Goal: Information Seeking & Learning: Understand process/instructions

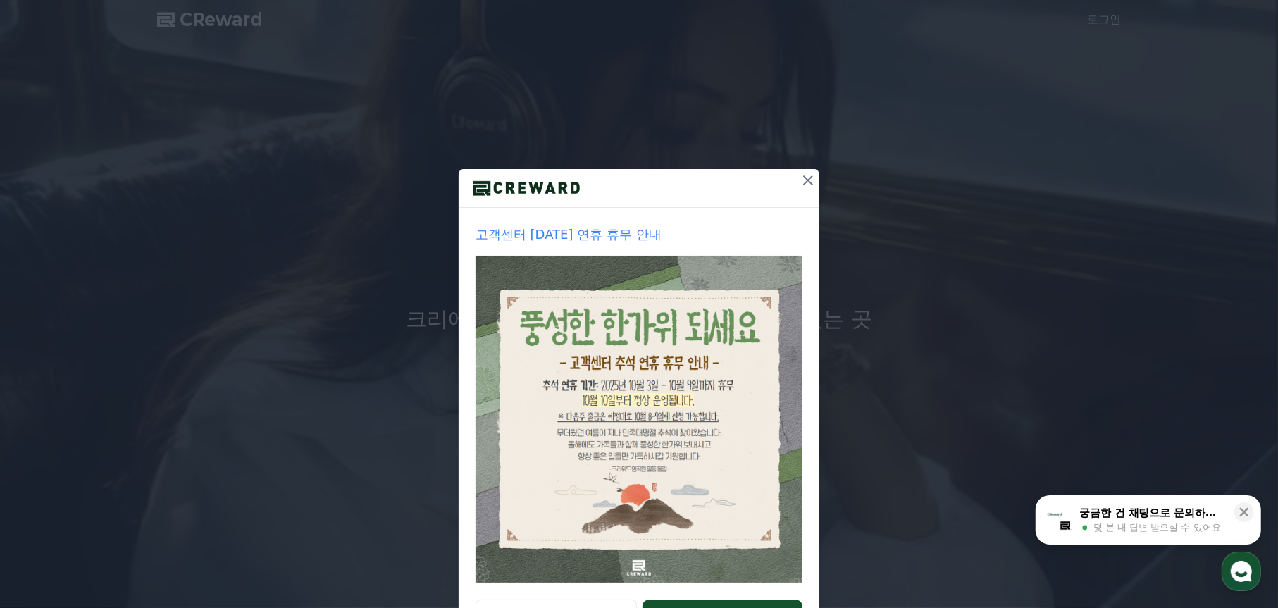
click at [806, 180] on icon at bounding box center [808, 180] width 17 height 17
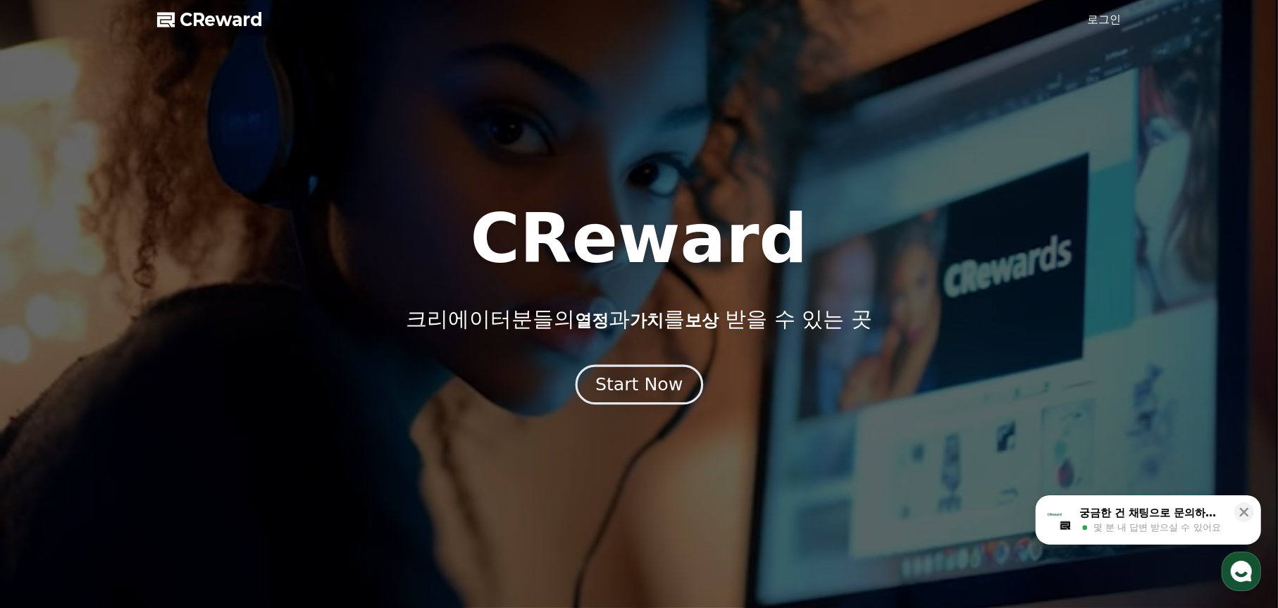
click at [677, 385] on div "Start Now" at bounding box center [638, 385] width 87 height 24
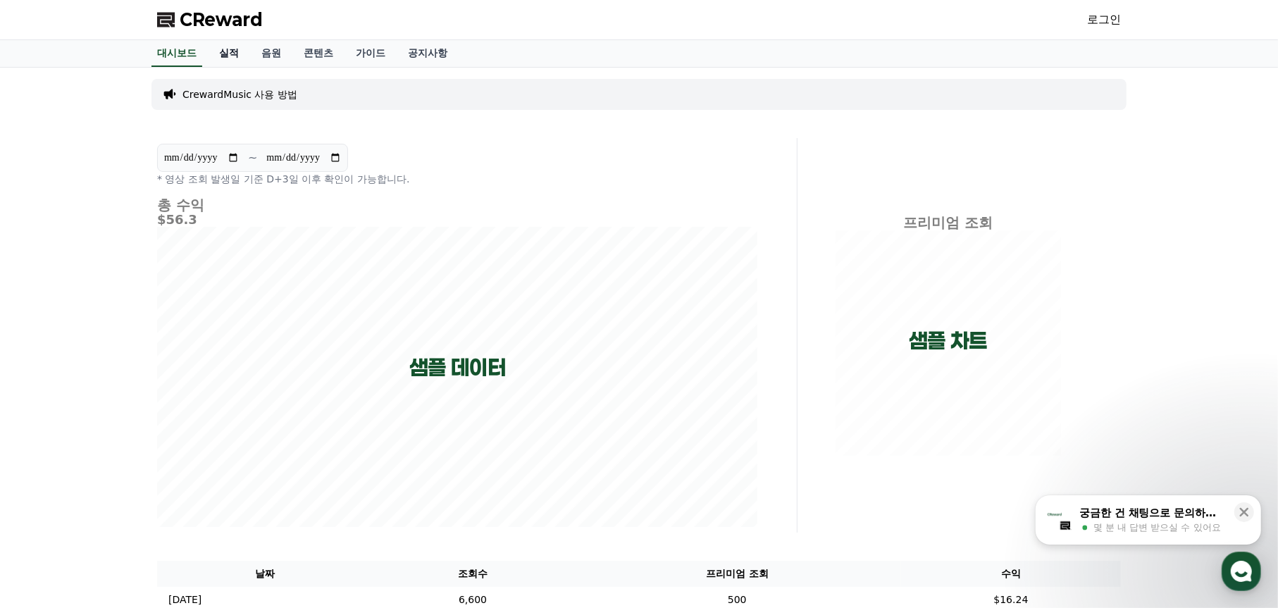
click at [240, 55] on link "실적" at bounding box center [229, 53] width 42 height 27
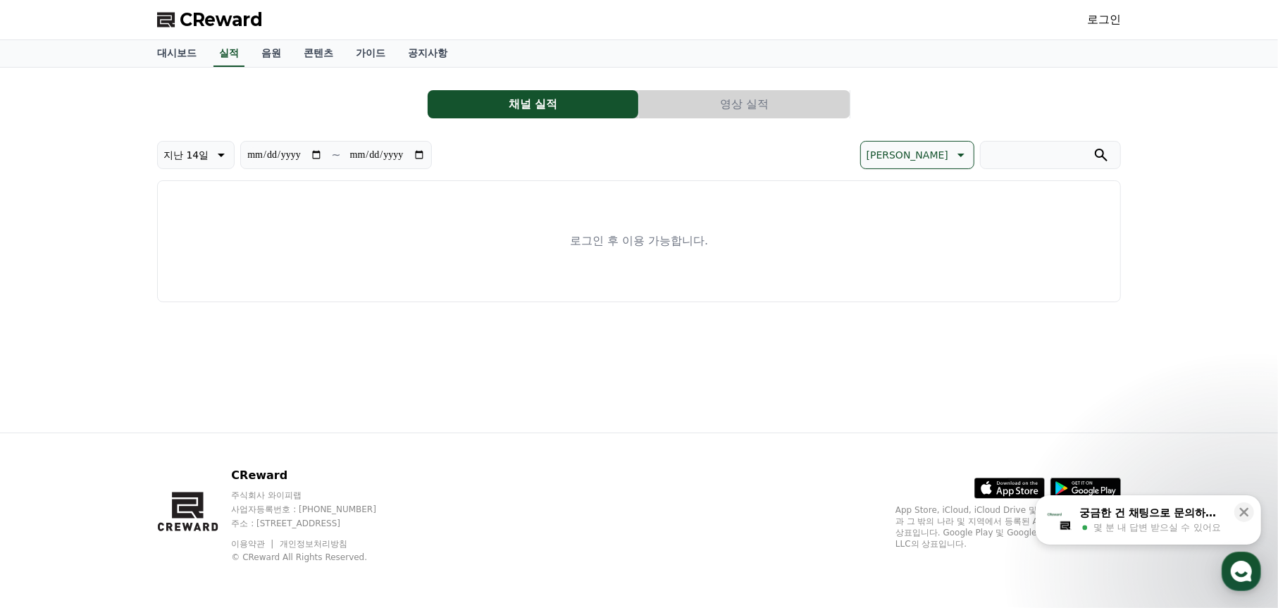
click at [1093, 20] on link "로그인" at bounding box center [1104, 19] width 34 height 17
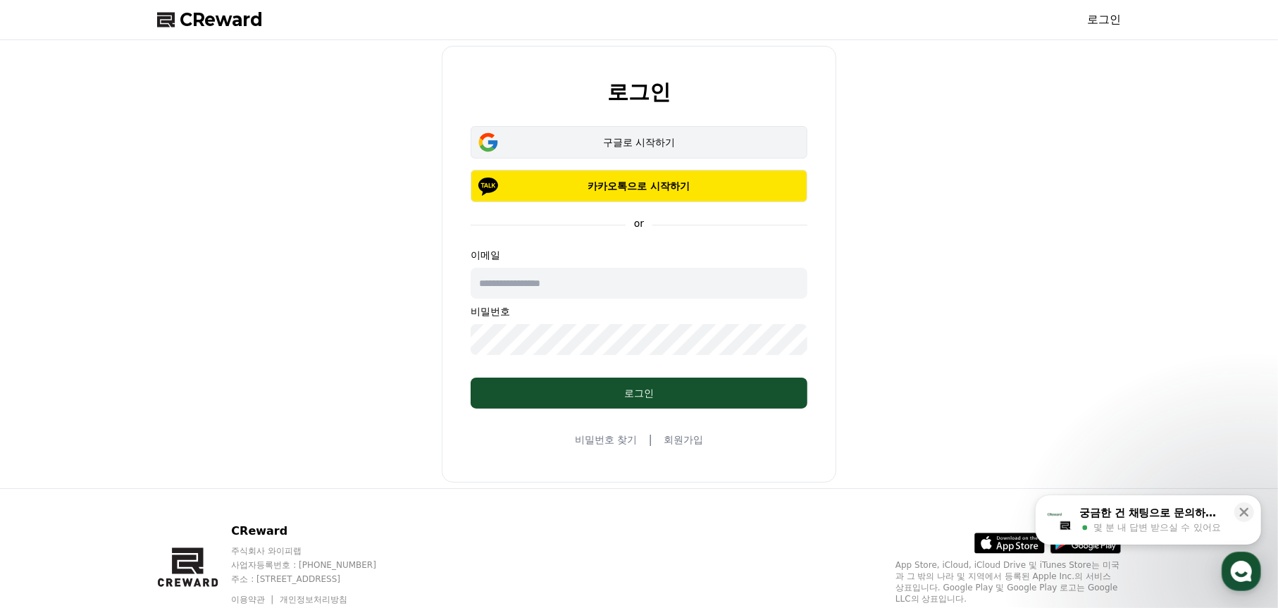
click at [696, 135] on div "구글로 시작하기" at bounding box center [639, 142] width 296 height 14
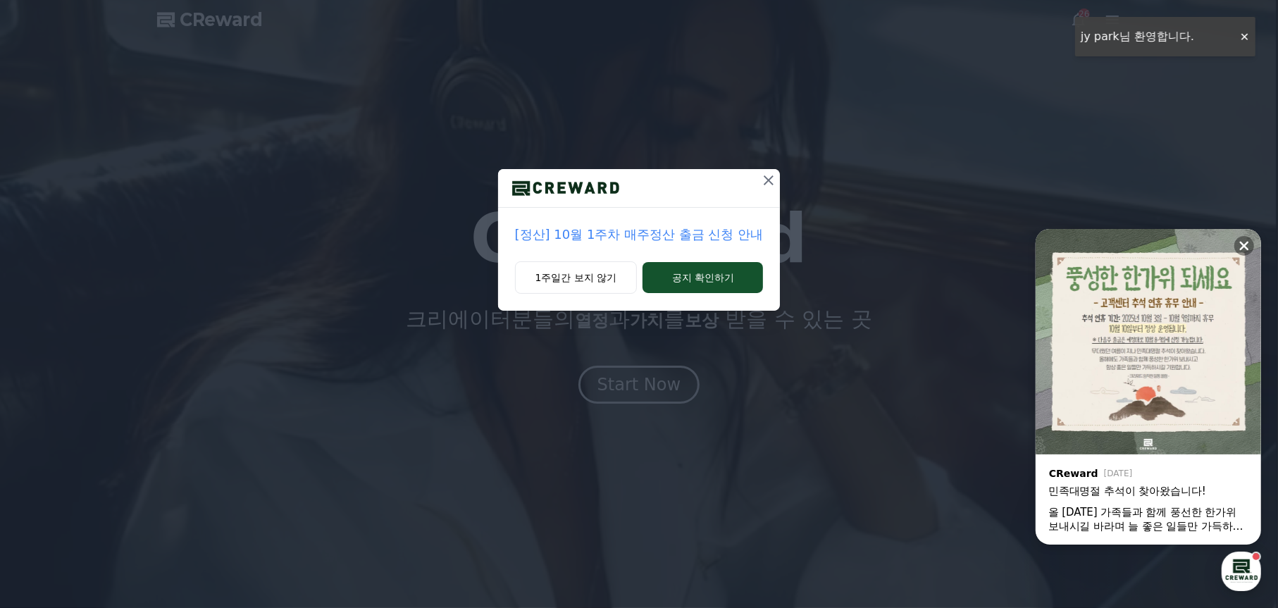
click at [772, 174] on icon at bounding box center [768, 180] width 17 height 17
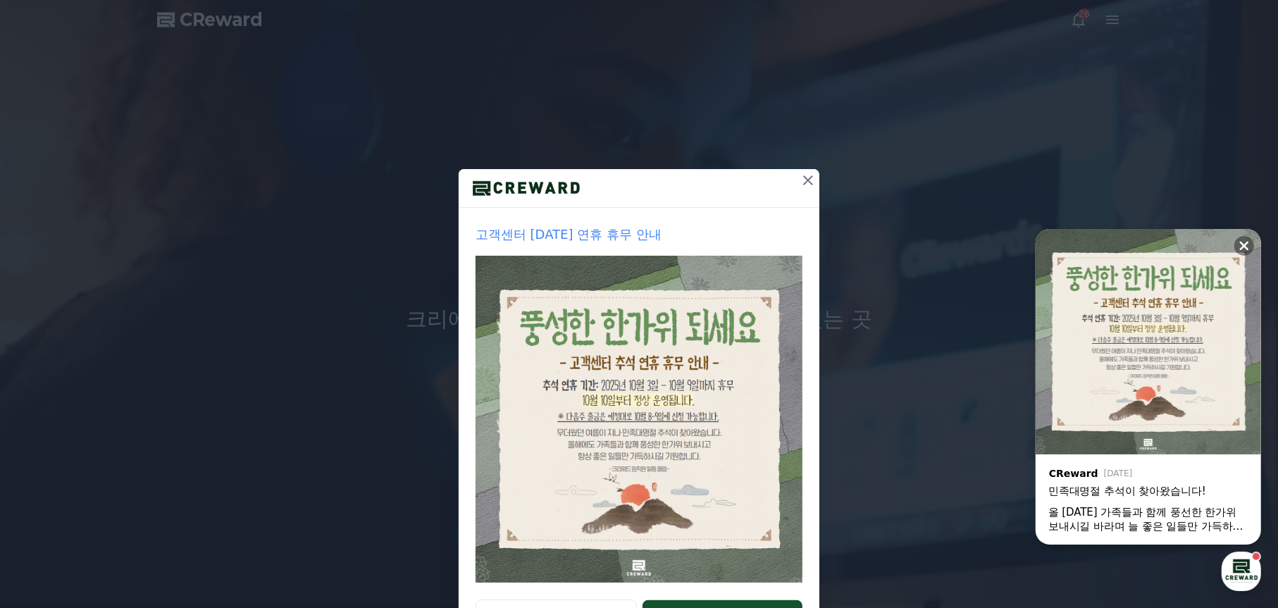
click at [806, 185] on icon at bounding box center [808, 180] width 17 height 17
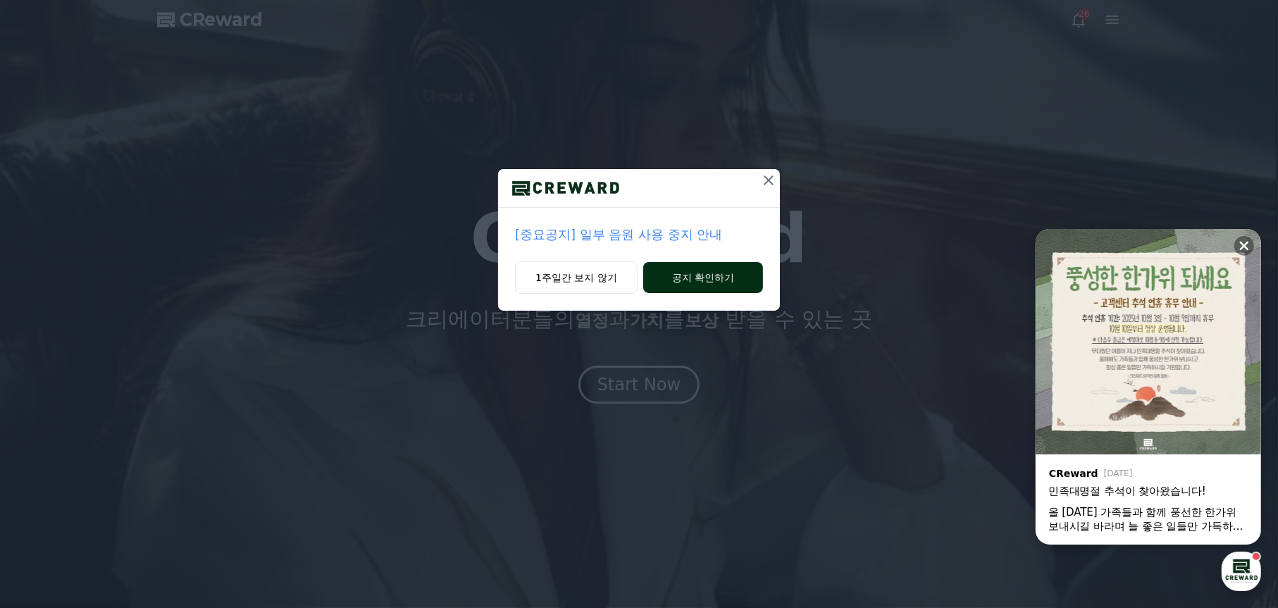
click at [724, 278] on button "공지 확인하기" at bounding box center [703, 277] width 120 height 31
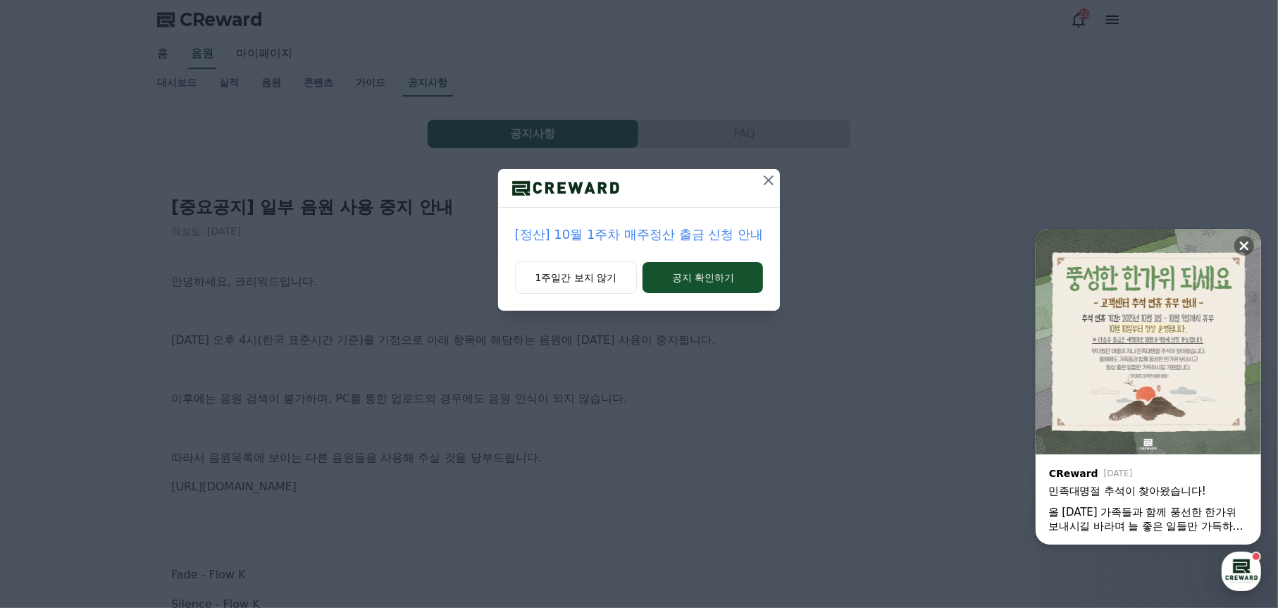
click at [767, 182] on icon at bounding box center [769, 180] width 10 height 10
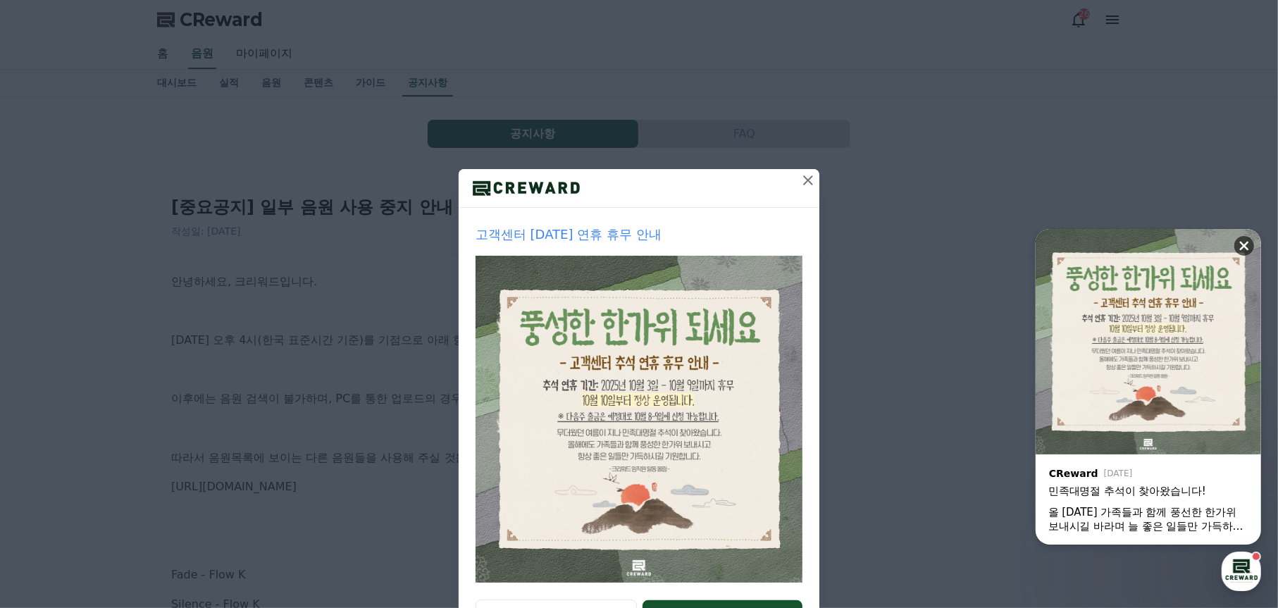
click at [1241, 242] on icon at bounding box center [1244, 246] width 9 height 9
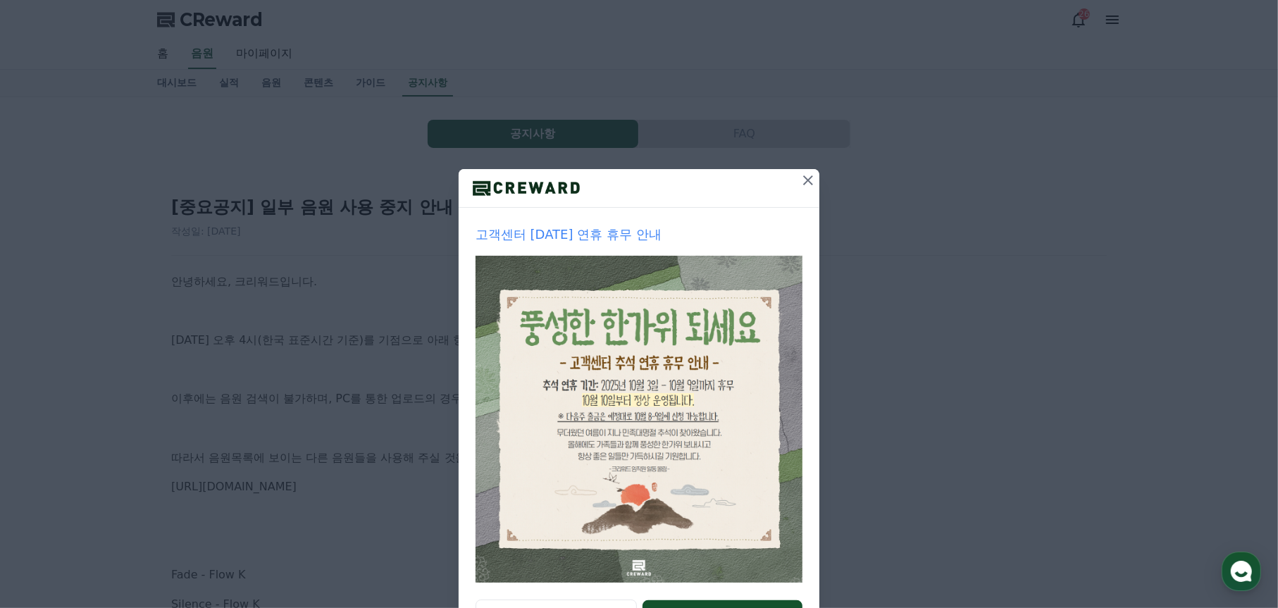
click at [803, 179] on icon at bounding box center [808, 180] width 10 height 10
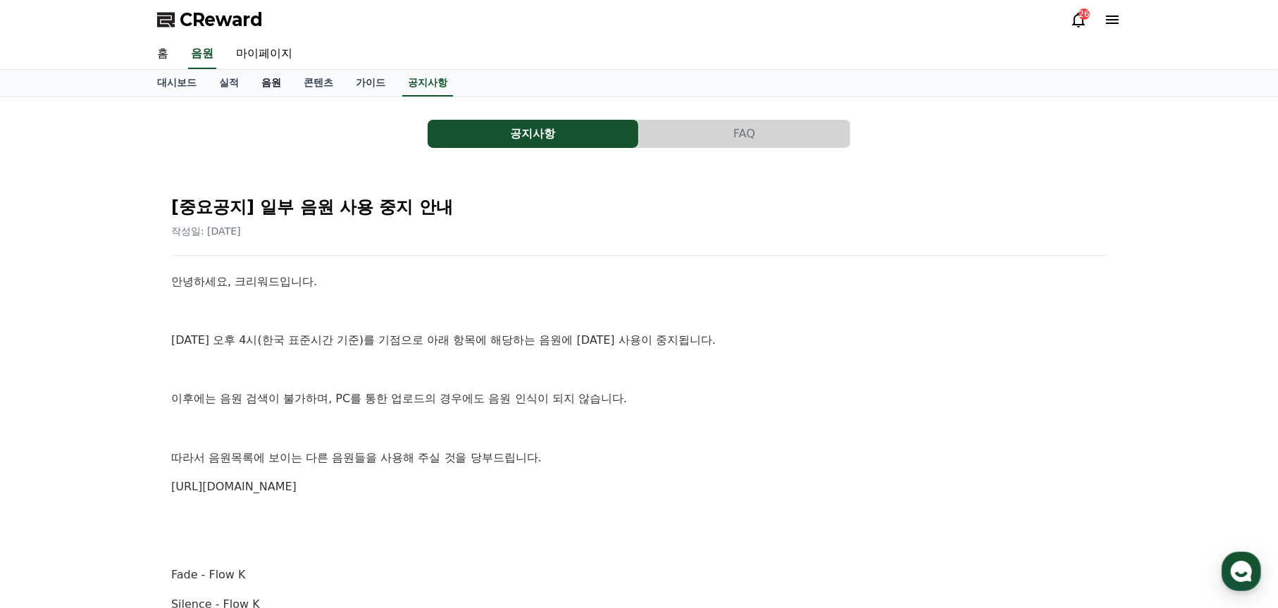
click at [265, 83] on link "음원" at bounding box center [271, 83] width 42 height 27
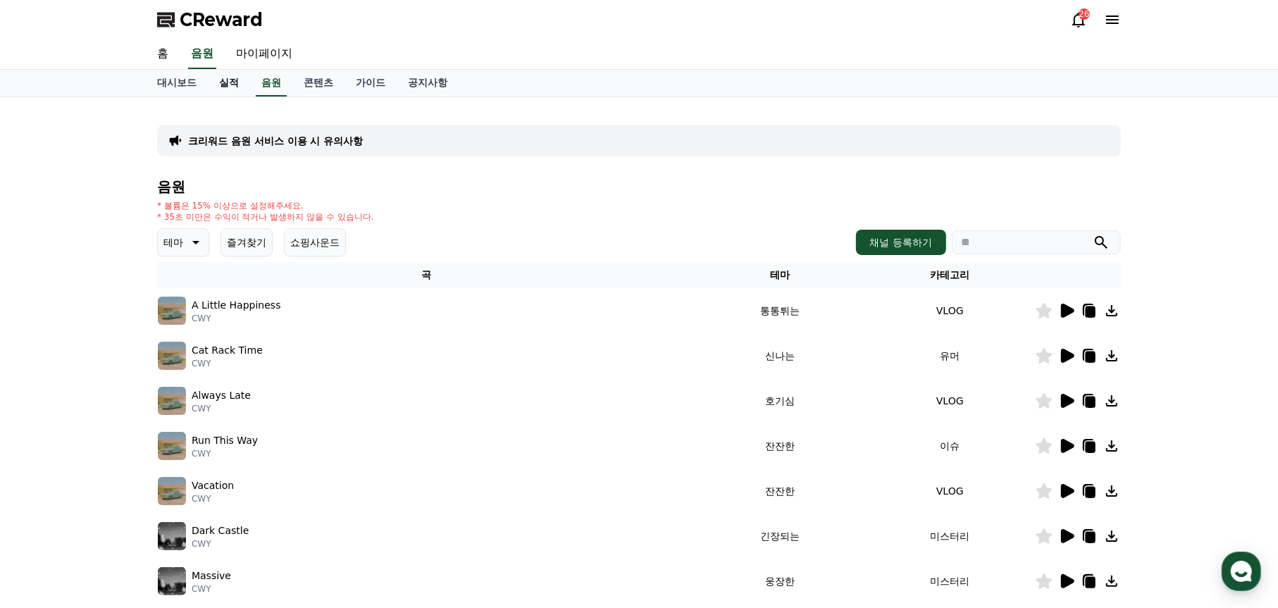
click at [232, 80] on link "실적" at bounding box center [229, 83] width 42 height 27
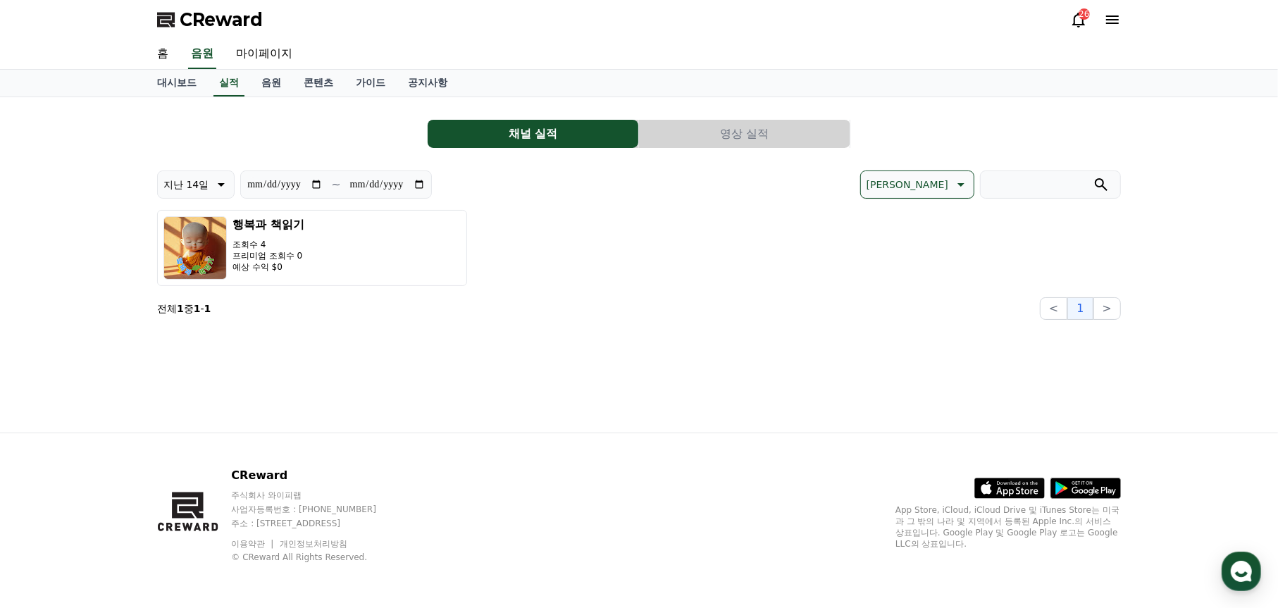
click at [722, 139] on button "영상 실적" at bounding box center [744, 134] width 211 height 28
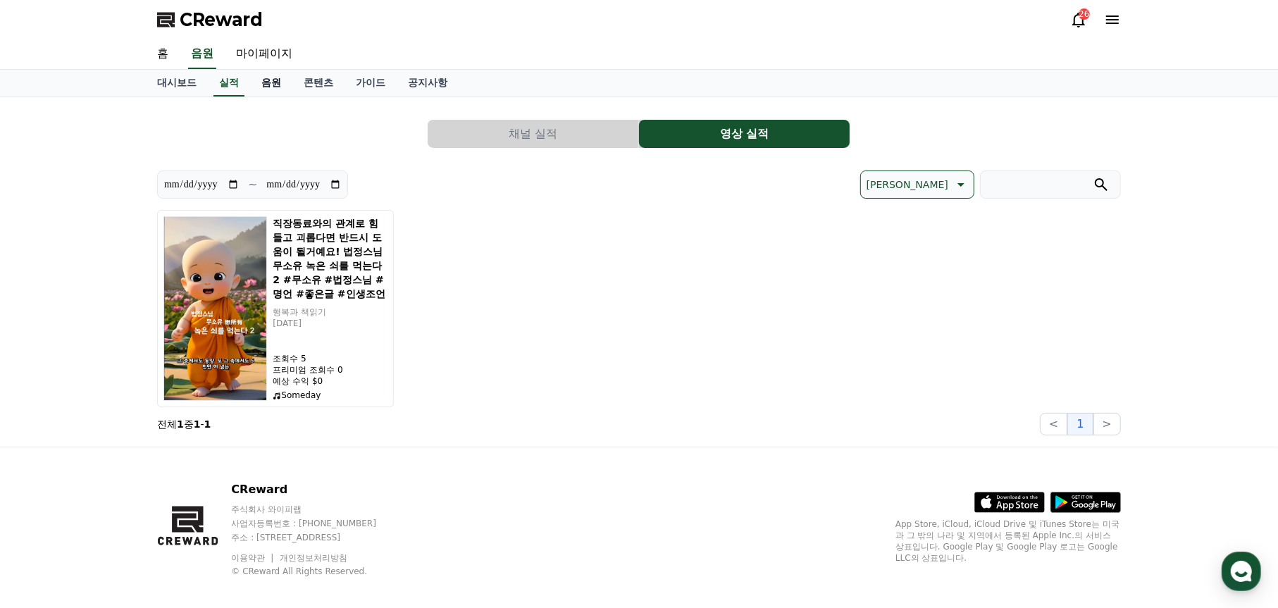
click at [269, 85] on link "음원" at bounding box center [271, 83] width 42 height 27
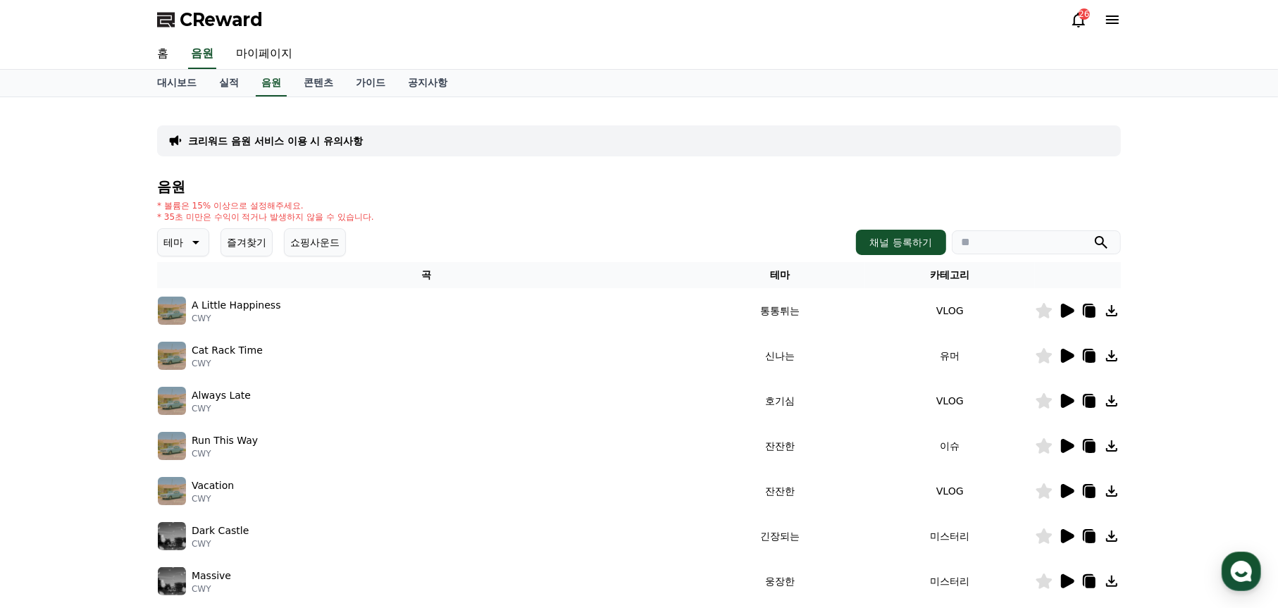
scroll to position [141, 0]
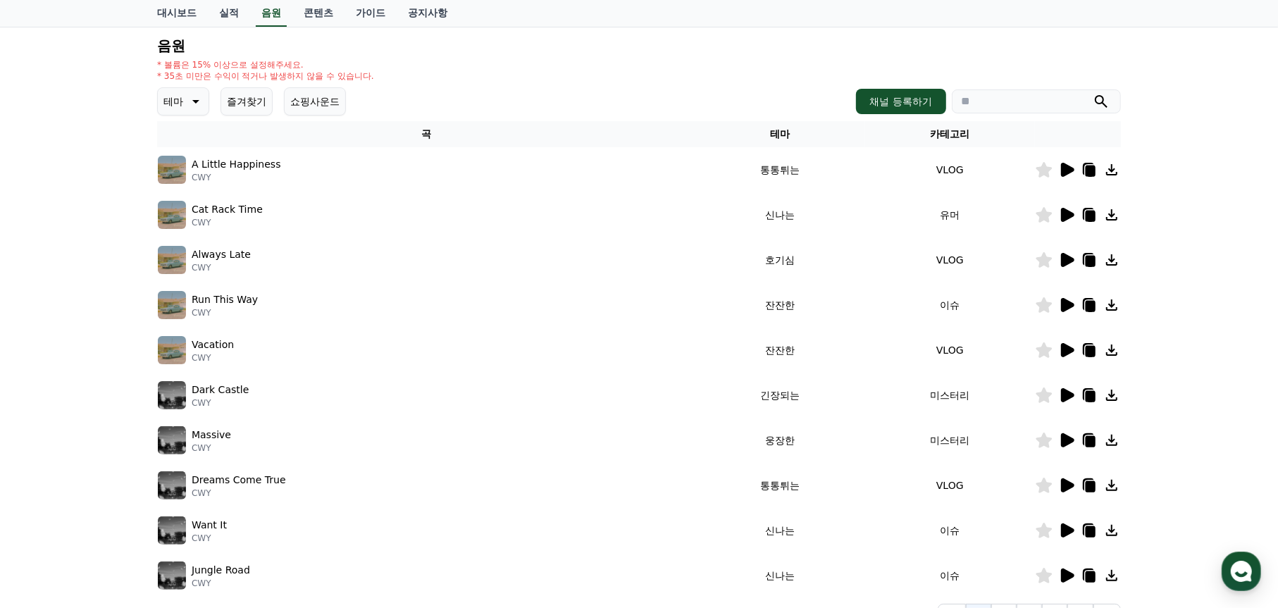
click at [194, 101] on icon at bounding box center [194, 101] width 17 height 17
click at [200, 173] on button "환상적인" at bounding box center [184, 175] width 51 height 31
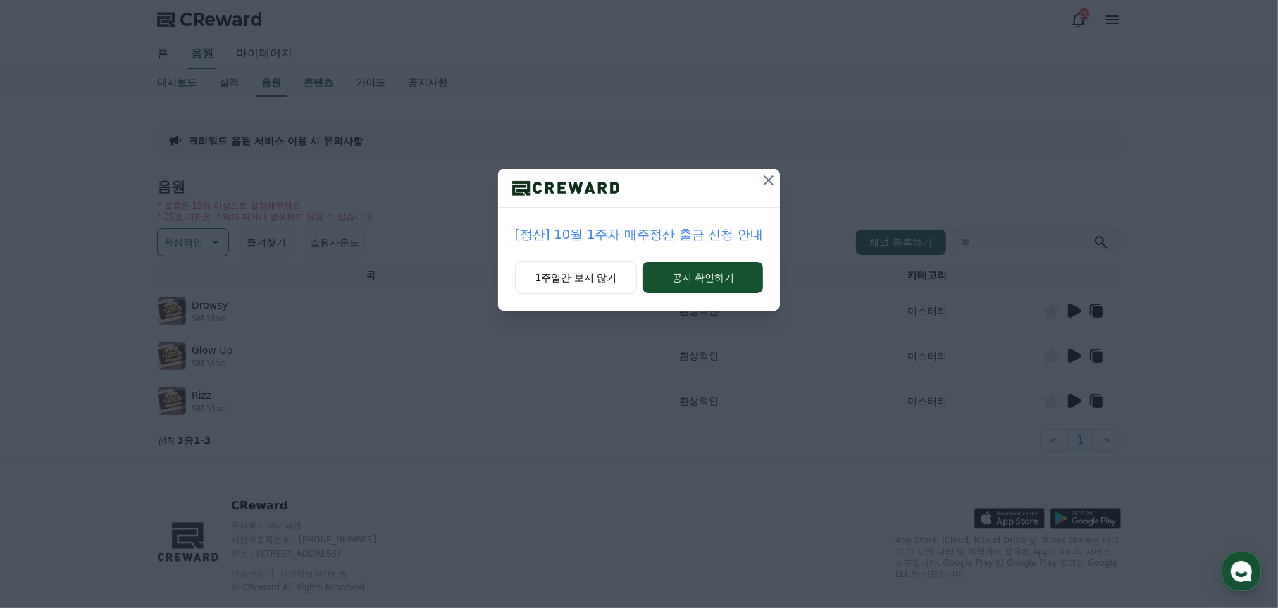
click at [762, 176] on icon at bounding box center [768, 180] width 17 height 17
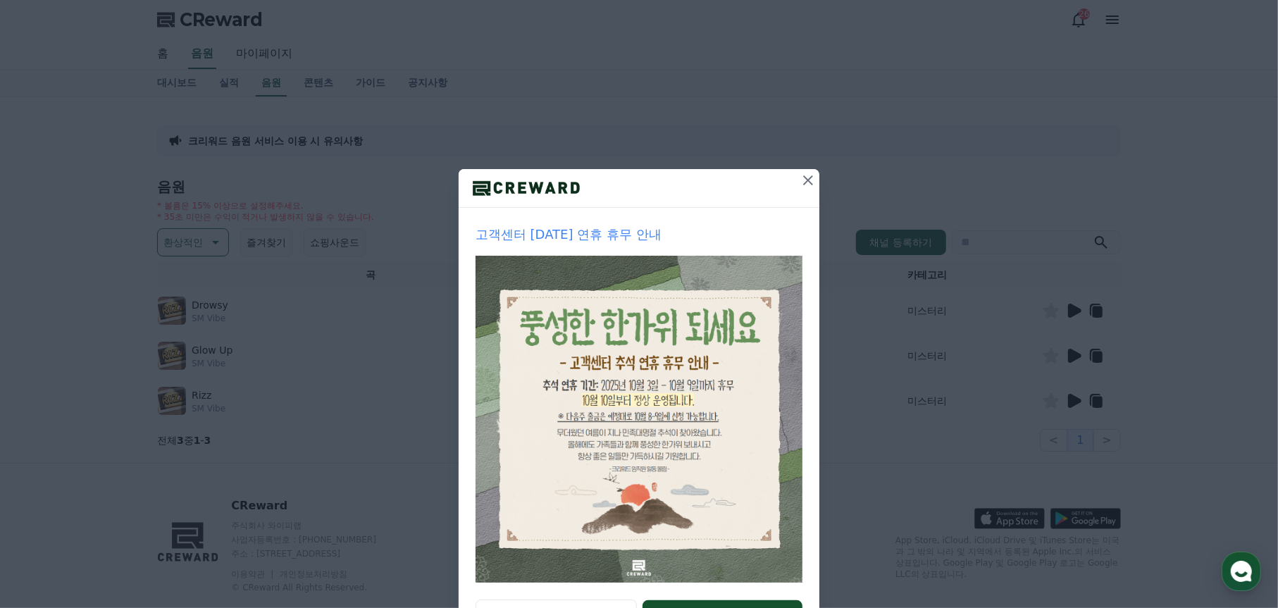
click at [800, 173] on icon at bounding box center [808, 180] width 17 height 17
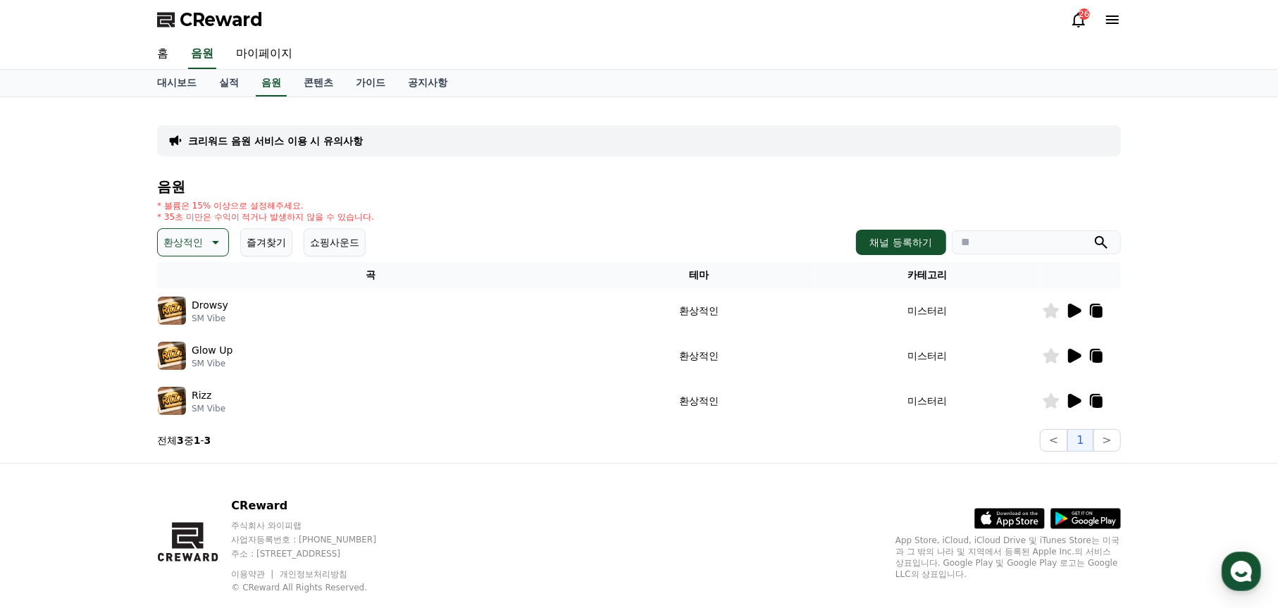
click at [1067, 306] on icon at bounding box center [1073, 310] width 17 height 17
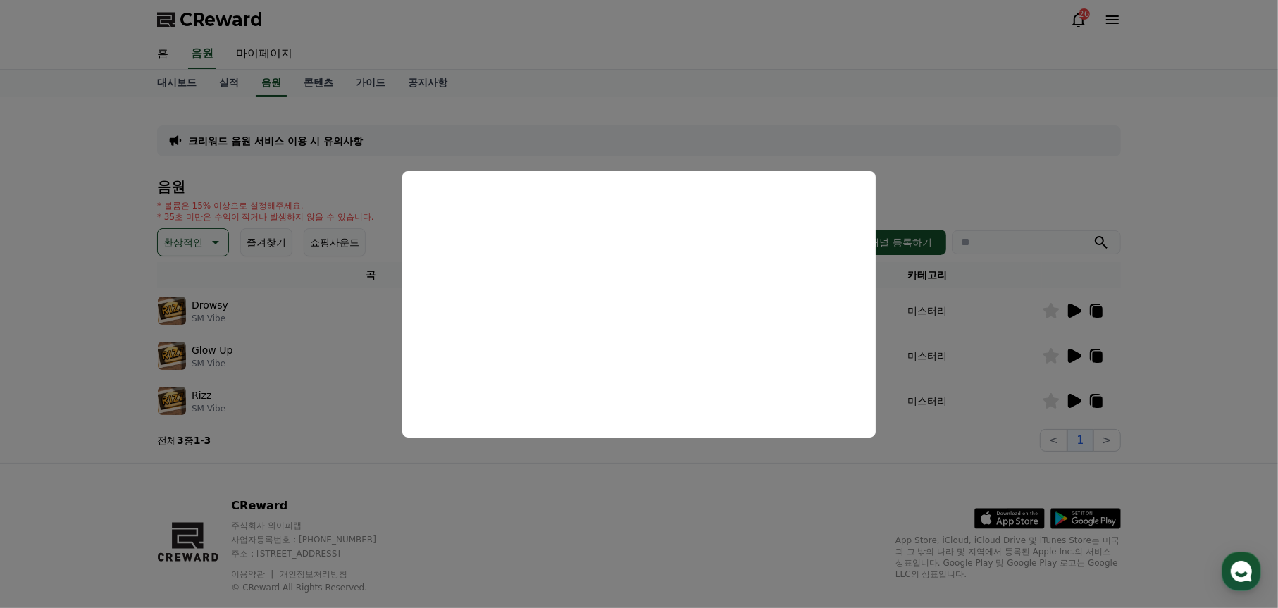
click at [216, 352] on button "close modal" at bounding box center [639, 304] width 1278 height 608
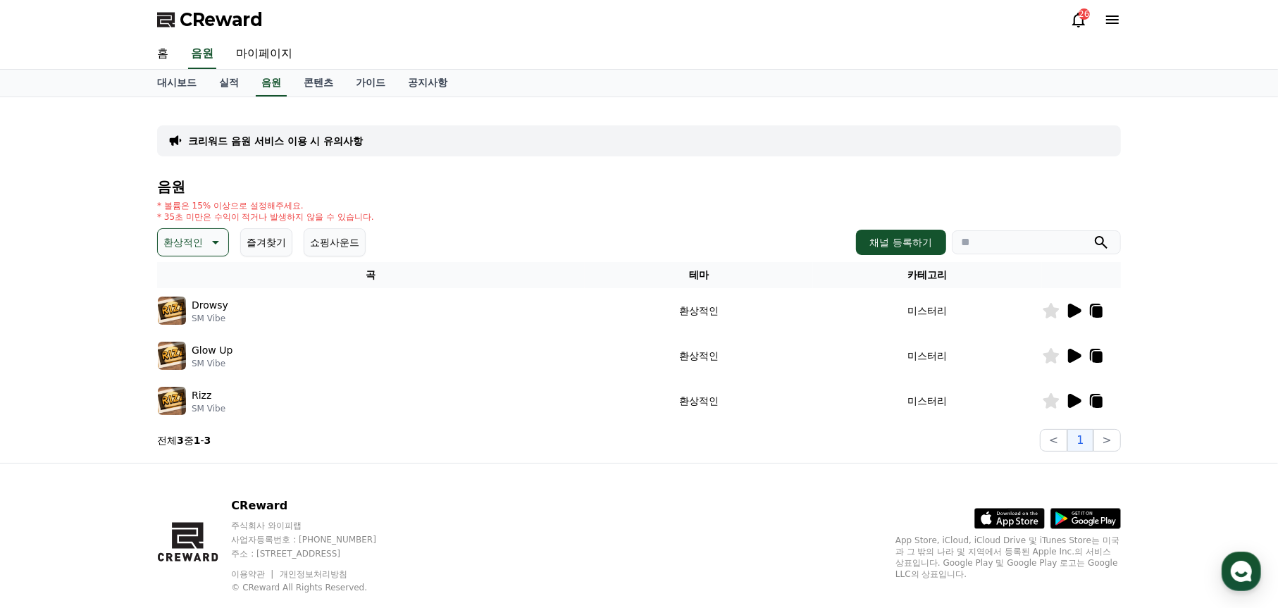
click at [199, 354] on p "Glow Up" at bounding box center [212, 350] width 41 height 15
click at [1078, 352] on icon at bounding box center [1073, 355] width 17 height 17
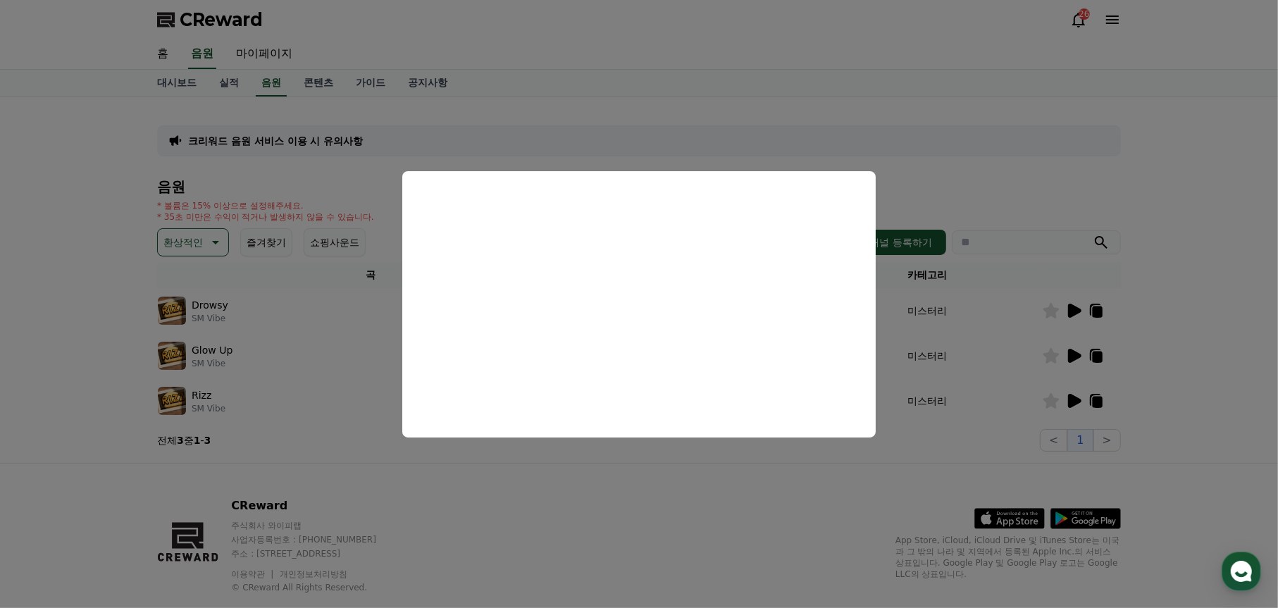
click at [1072, 395] on button "close modal" at bounding box center [639, 304] width 1278 height 608
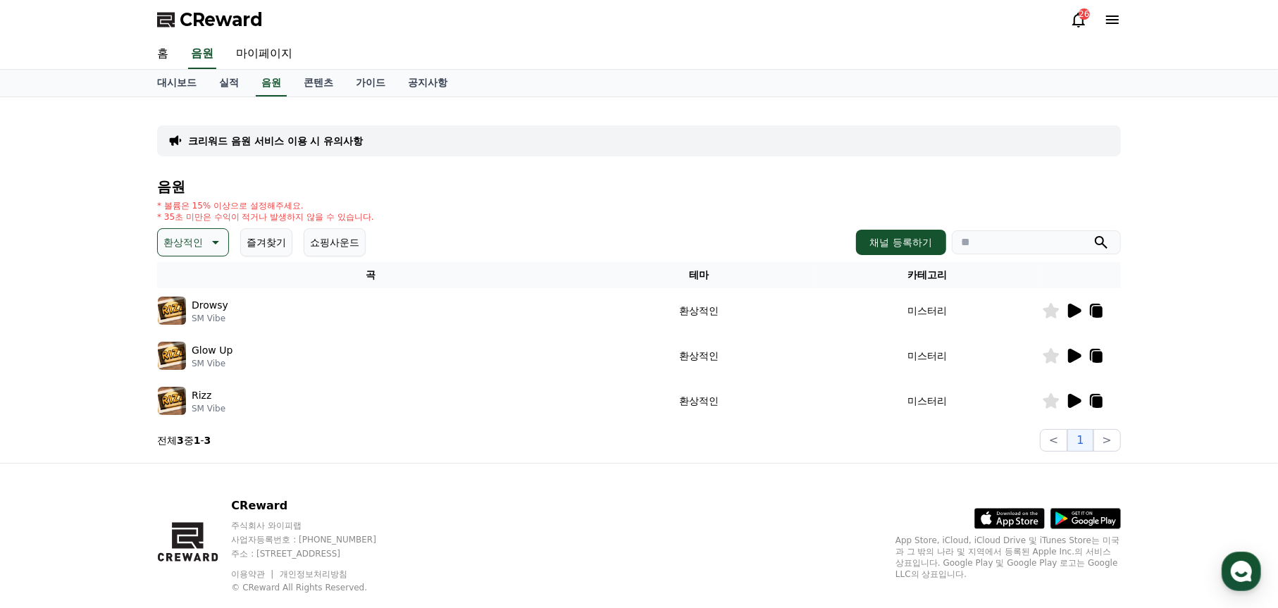
click at [1072, 395] on icon at bounding box center [1074, 401] width 13 height 14
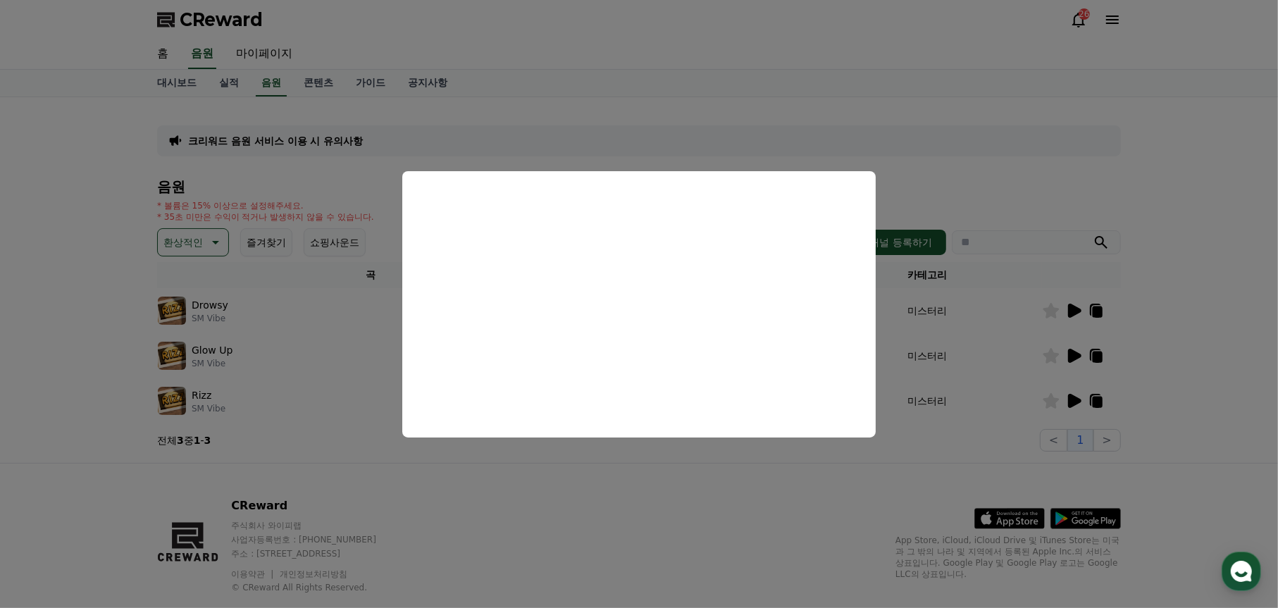
click at [1079, 309] on button "close modal" at bounding box center [639, 304] width 1278 height 608
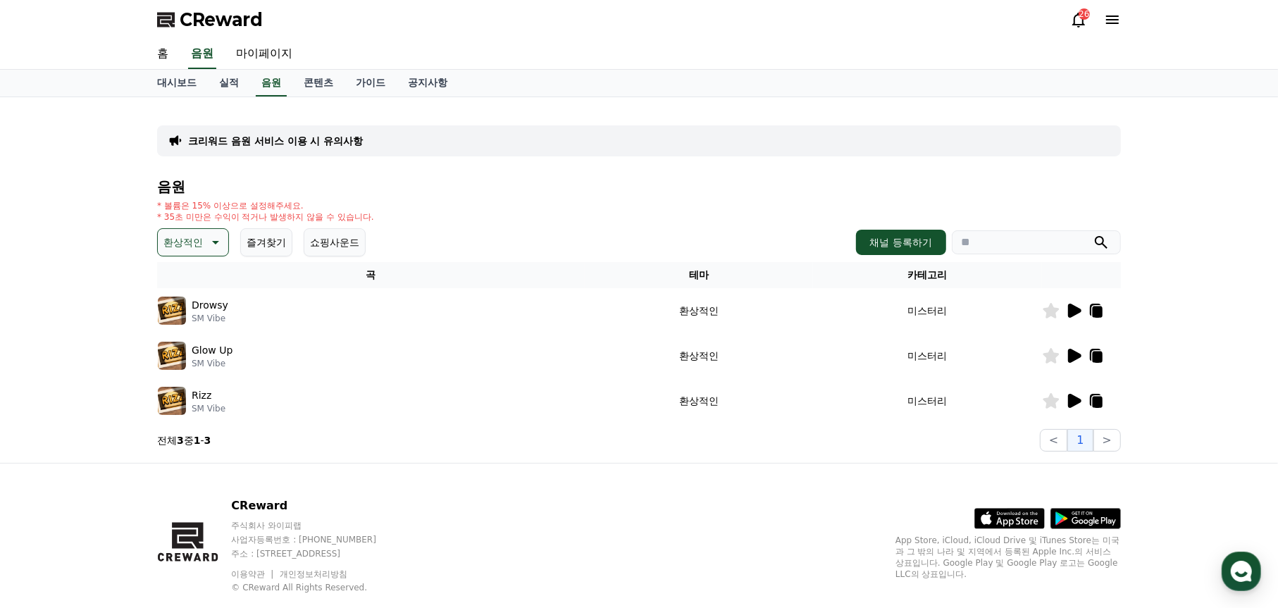
click at [1078, 310] on icon at bounding box center [1074, 311] width 13 height 14
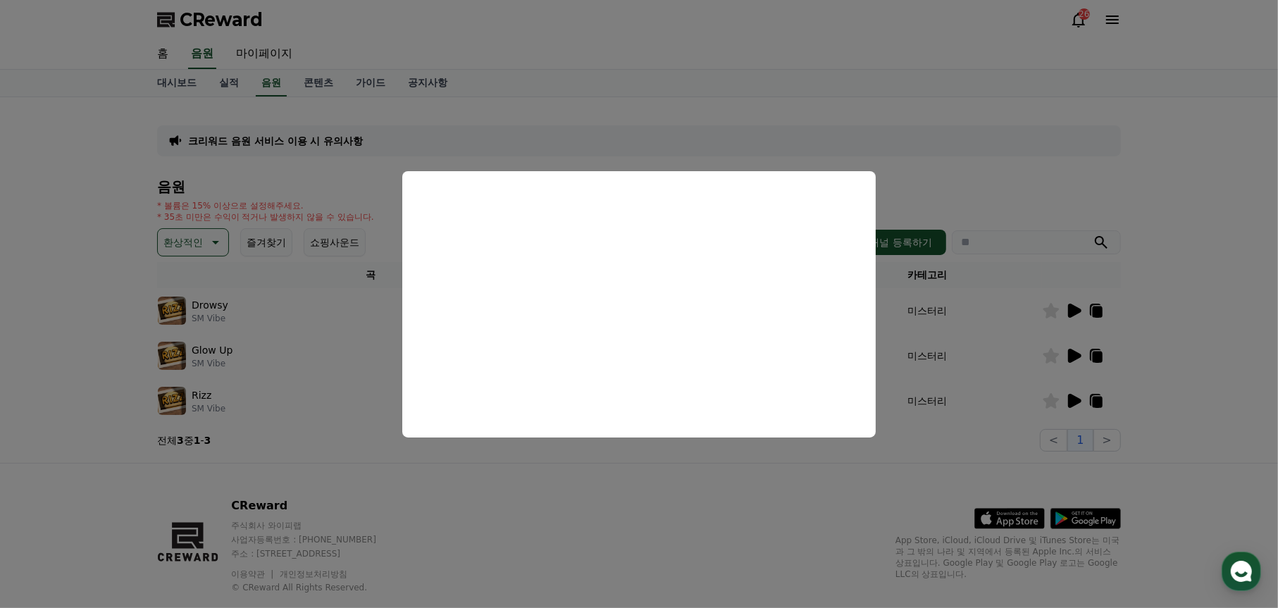
click at [684, 147] on button "close modal" at bounding box center [639, 304] width 1278 height 608
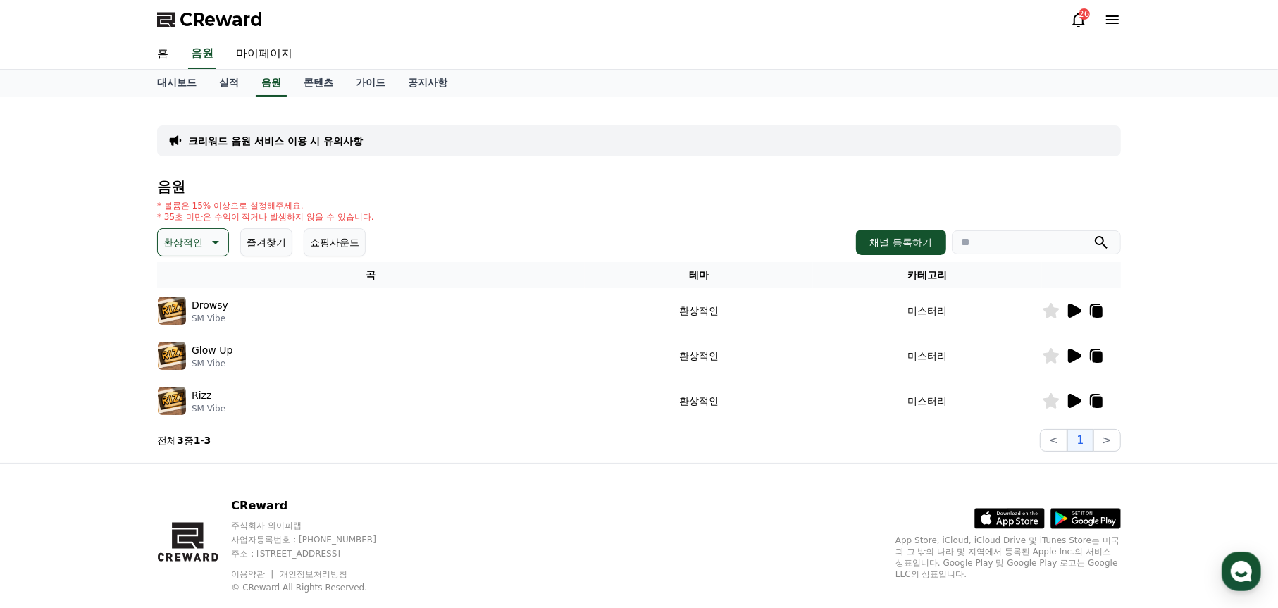
click at [1096, 314] on icon at bounding box center [1098, 311] width 10 height 11
click at [1048, 312] on icon at bounding box center [1052, 311] width 16 height 16
click at [378, 80] on link "가이드" at bounding box center [371, 83] width 52 height 27
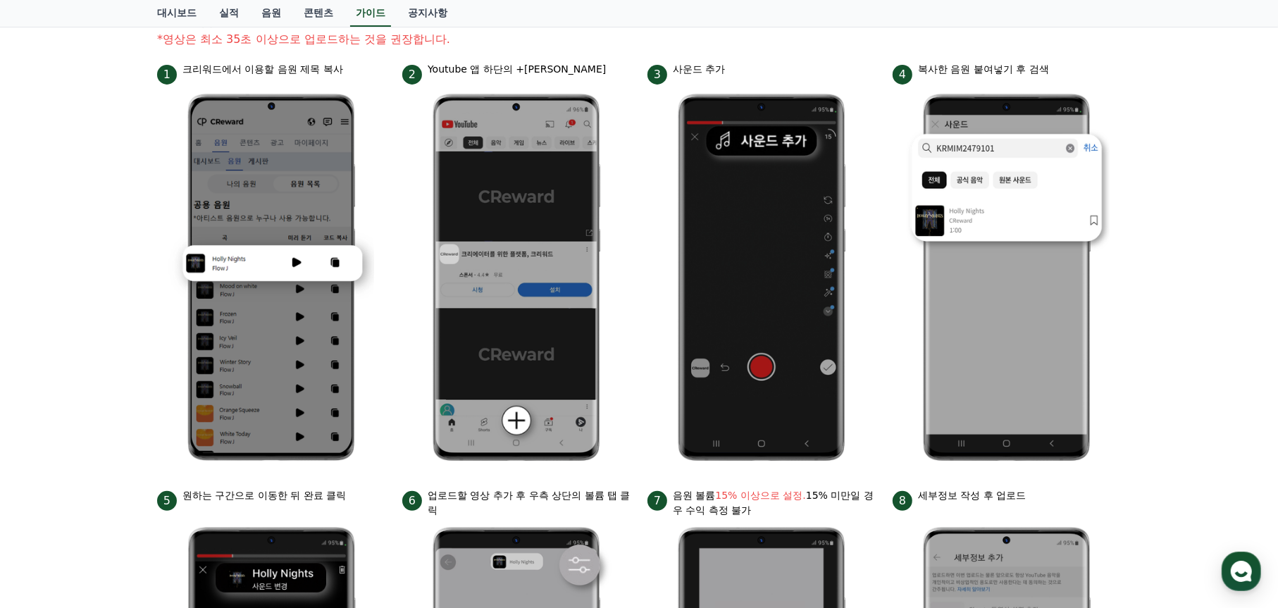
scroll to position [70, 0]
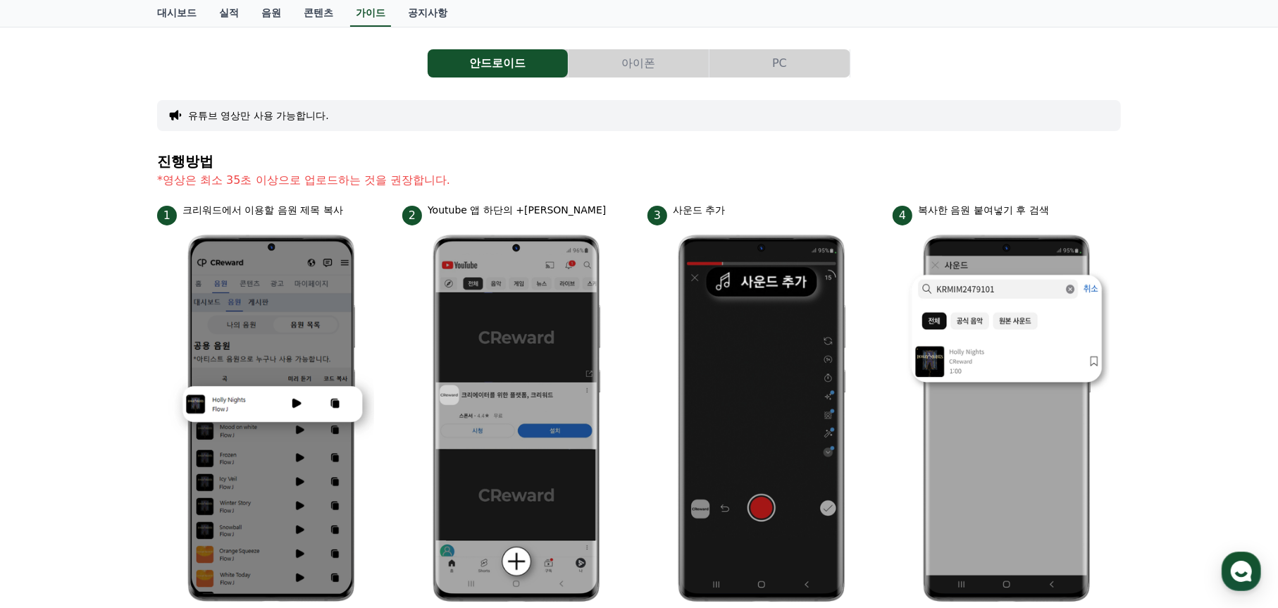
click at [763, 56] on button "PC" at bounding box center [780, 63] width 140 height 28
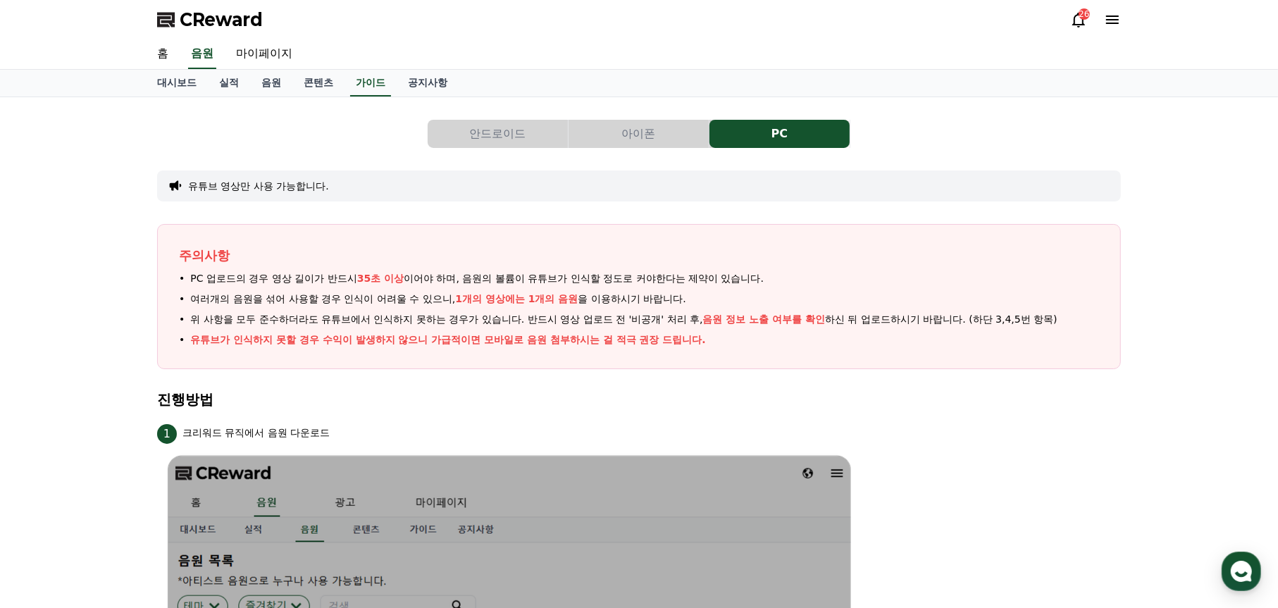
scroll to position [141, 0]
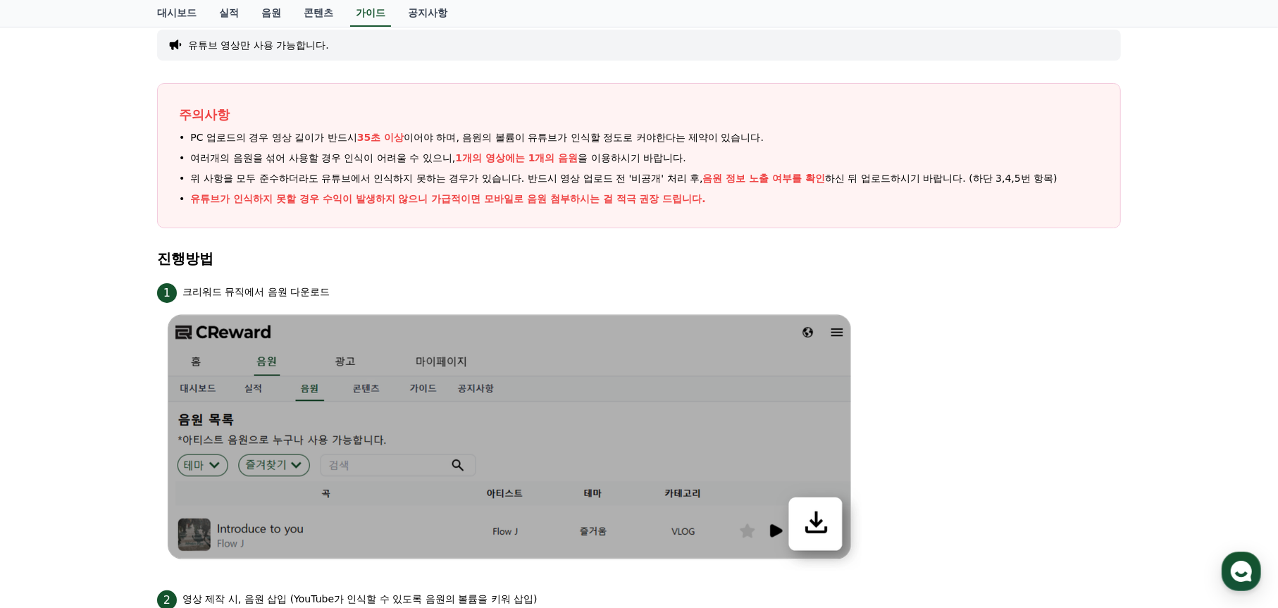
drag, startPoint x: 461, startPoint y: 142, endPoint x: 702, endPoint y: 121, distance: 241.9
click at [702, 121] on div "주의사항 PC 업로드의 경우 영상 길이가 반드시 35초 이상 이어야 하며, 음원의 볼륨이 유튜브가 인식할 정도로 커야한다는 제약이 있습니다. …" at bounding box center [639, 155] width 964 height 145
click at [702, 120] on p "주의사항" at bounding box center [639, 115] width 920 height 20
drag, startPoint x: 552, startPoint y: 140, endPoint x: 747, endPoint y: 121, distance: 195.4
click at [698, 123] on div "주의사항 PC 업로드의 경우 영상 길이가 반드시 35초 이상 이어야 하며, 음원의 볼륨이 유튜브가 인식할 정도로 커야한다는 제약이 있습니다. …" at bounding box center [639, 155] width 964 height 145
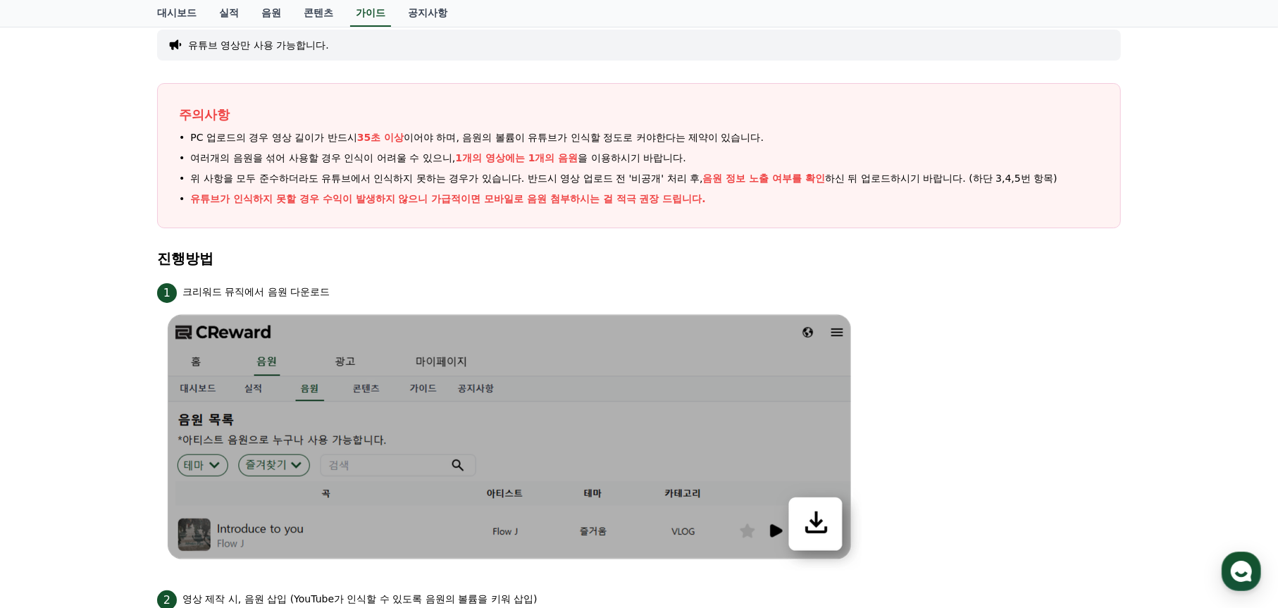
click at [649, 152] on span "여러개의 음원을 섞어 사용할 경우 인식이 어려울 수 있으니, 1개의 영상에는 1개의 음원 을 이용하시기 바랍니다." at bounding box center [438, 158] width 496 height 15
drag, startPoint x: 478, startPoint y: 158, endPoint x: 679, endPoint y: 159, distance: 200.1
click at [624, 159] on span "여러개의 음원을 섞어 사용할 경우 인식이 어려울 수 있으니, 1개의 영상에는 1개의 음원 을 이용하시기 바랍니다." at bounding box center [438, 158] width 496 height 15
click at [681, 156] on span "여러개의 음원을 섞어 사용할 경우 인식이 어려울 수 있으니, 1개의 영상에는 1개의 음원 을 이용하시기 바랍니다." at bounding box center [438, 158] width 496 height 15
drag, startPoint x: 325, startPoint y: 171, endPoint x: 717, endPoint y: 151, distance: 393.0
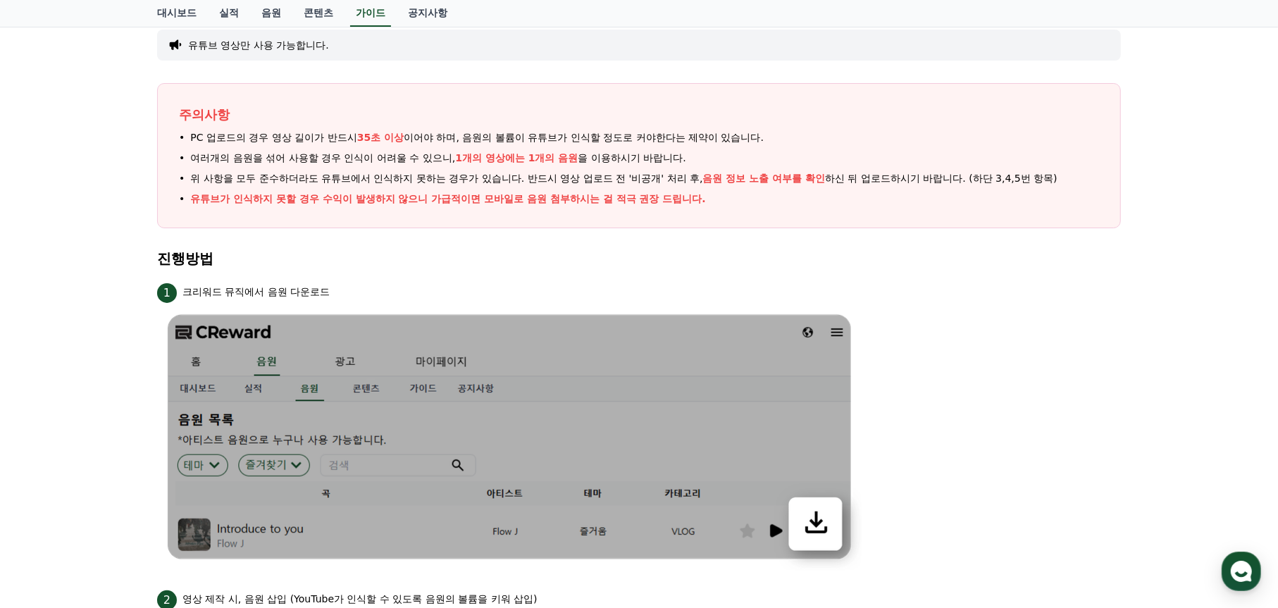
click at [693, 152] on ul "PC 업로드의 경우 영상 길이가 반드시 35초 이상 이어야 하며, 음원의 볼륨이 유튜브가 인식할 정도로 커야한다는 제약이 있습니다. 여러개의 …" at bounding box center [639, 168] width 920 height 76
click at [760, 149] on ul "PC 업로드의 경우 영상 길이가 반드시 35초 이상 이어야 하며, 음원의 볼륨이 유튜브가 인식할 정도로 커야한다는 제약이 있습니다. 여러개의 …" at bounding box center [639, 168] width 920 height 76
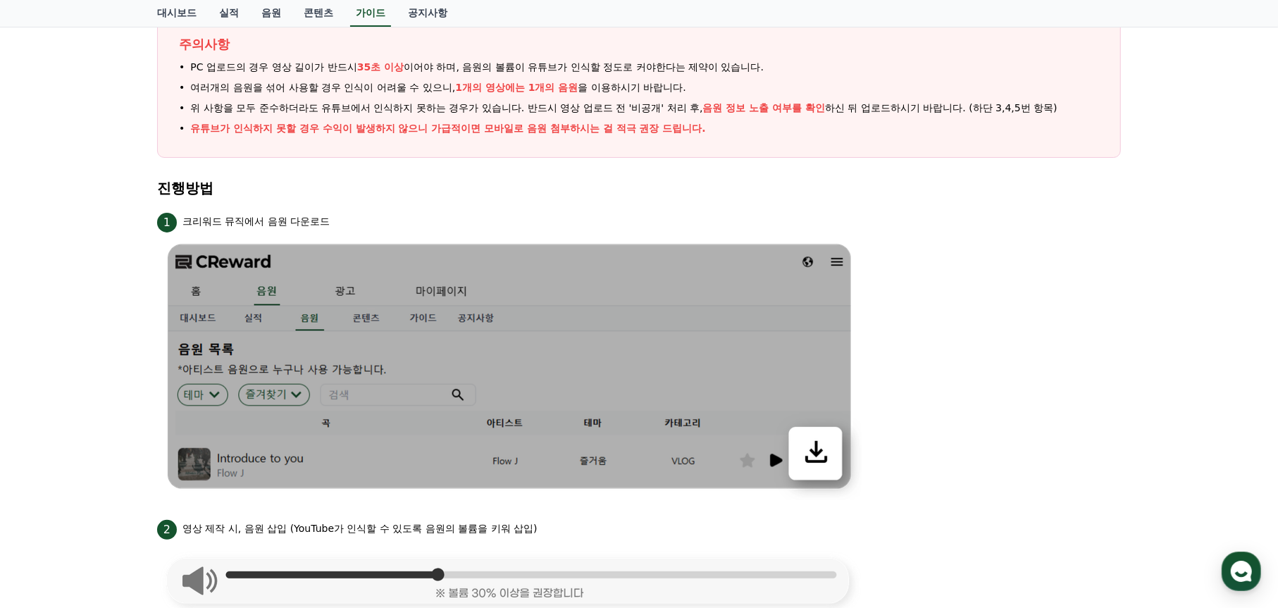
scroll to position [282, 0]
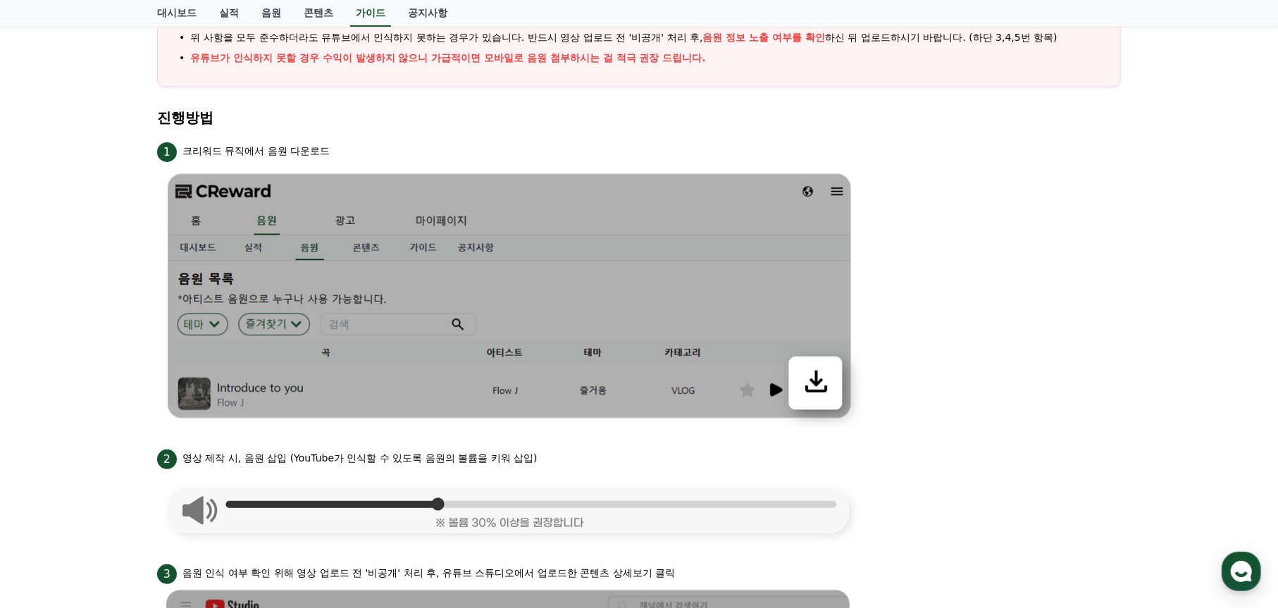
click at [801, 32] on span "음원 정보 노출 여부를 확인" at bounding box center [764, 37] width 123 height 11
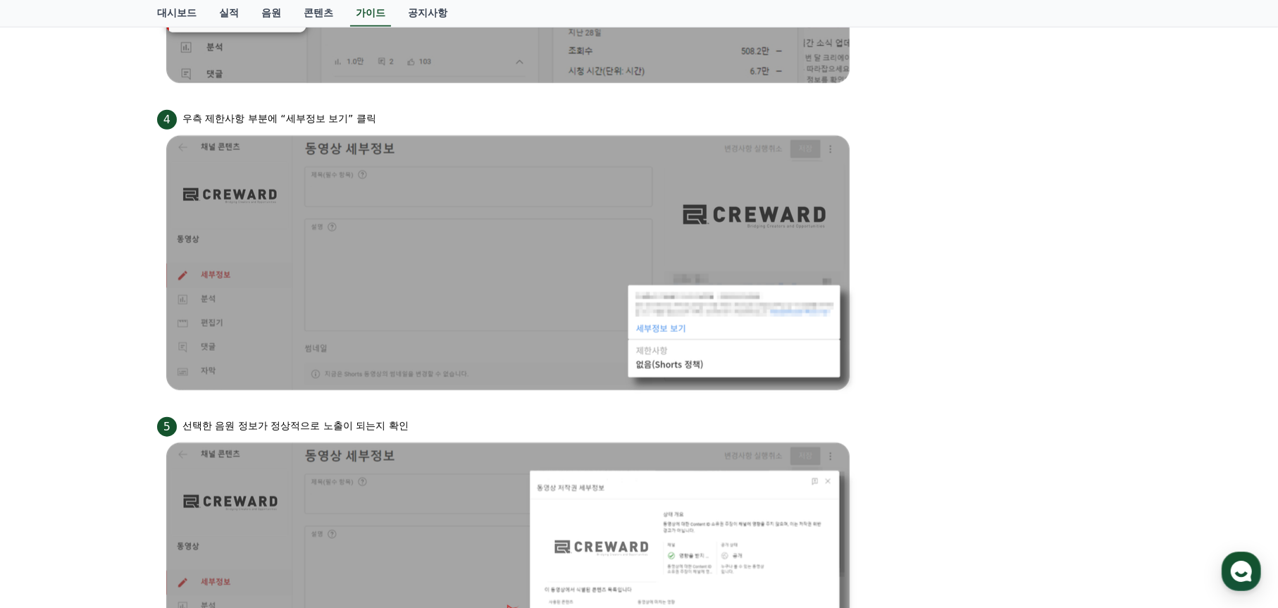
scroll to position [762, 0]
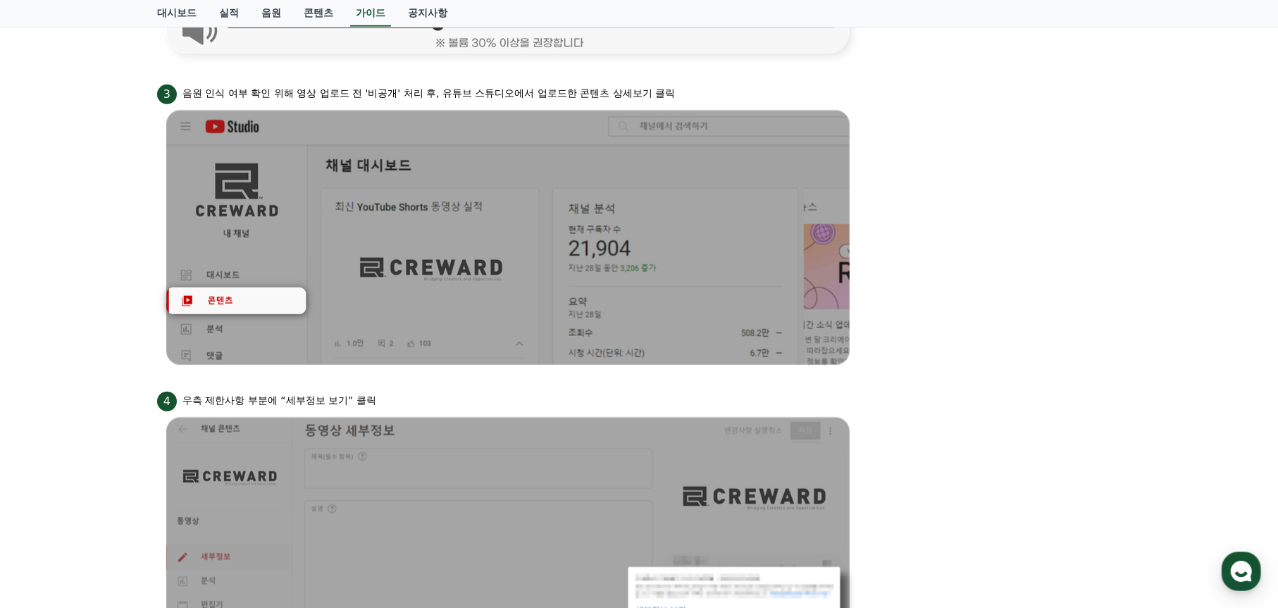
click at [936, 165] on li "3 음원 인식 여부 확인 위해 영상 업로드 전 '비공개' 처리 후, 유튜브 스튜디오에서 업로드한 콘텐츠 상세보기 클릭" at bounding box center [639, 227] width 964 height 290
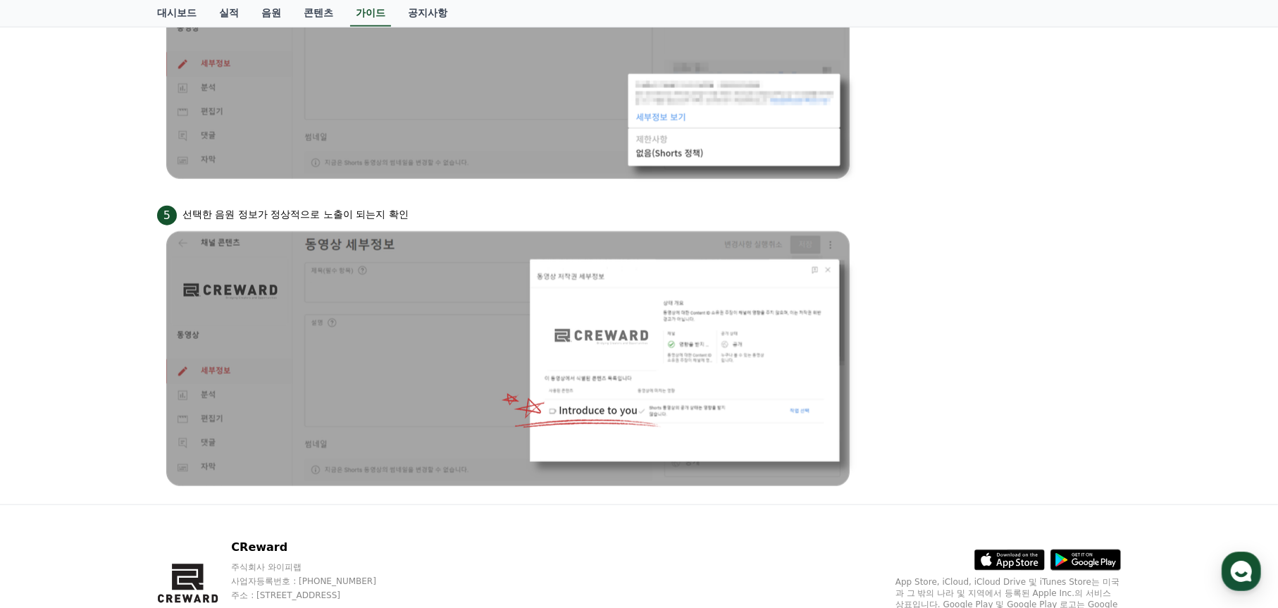
scroll to position [1184, 0]
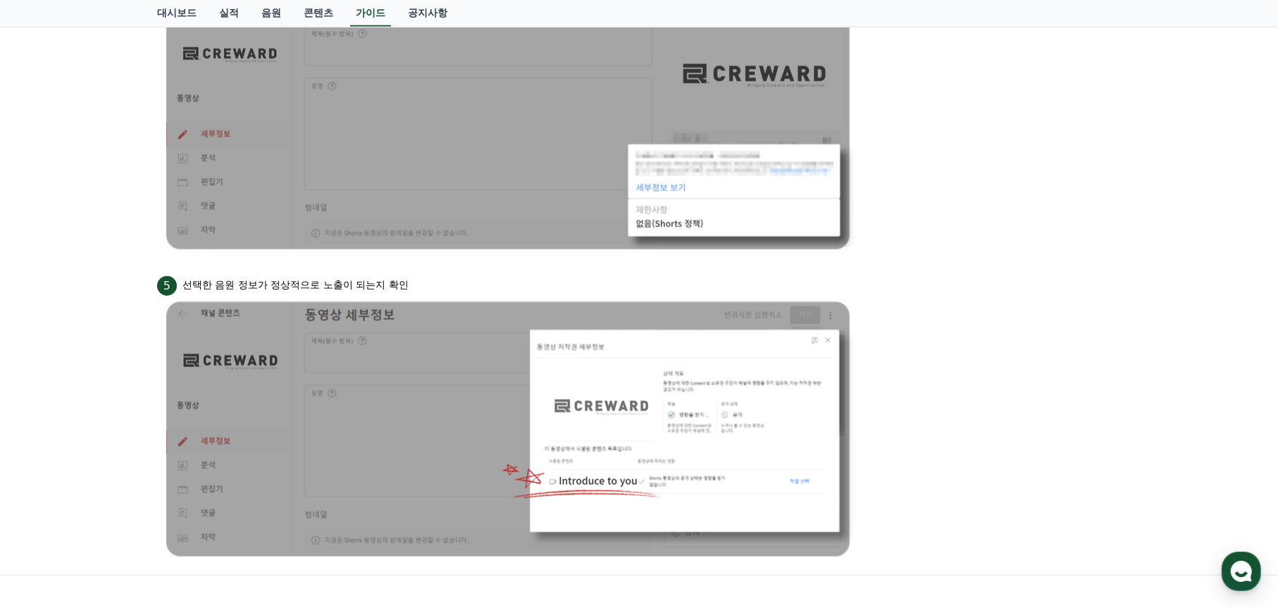
drag, startPoint x: 354, startPoint y: 282, endPoint x: 507, endPoint y: 292, distance: 152.6
click at [504, 293] on div "5 선택한 음원 정보가 정상적으로 노출이 되는지 확인" at bounding box center [639, 284] width 964 height 23
click at [507, 292] on div "5 선택한 음원 정보가 정상적으로 노출이 되는지 확인" at bounding box center [639, 284] width 964 height 23
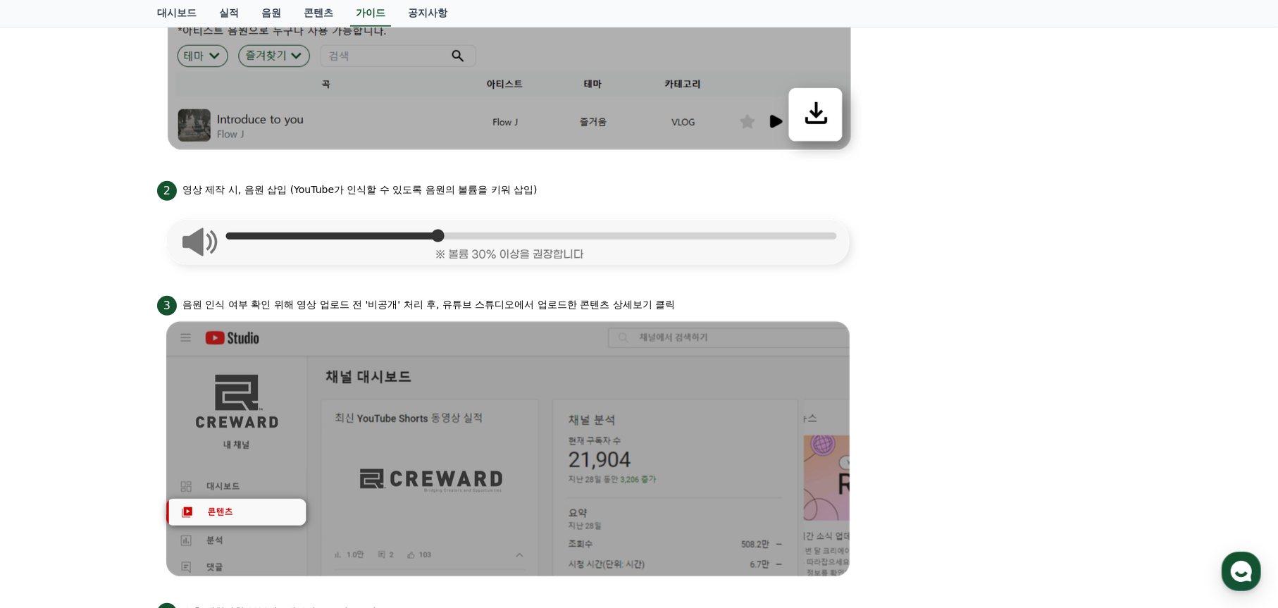
scroll to position [480, 0]
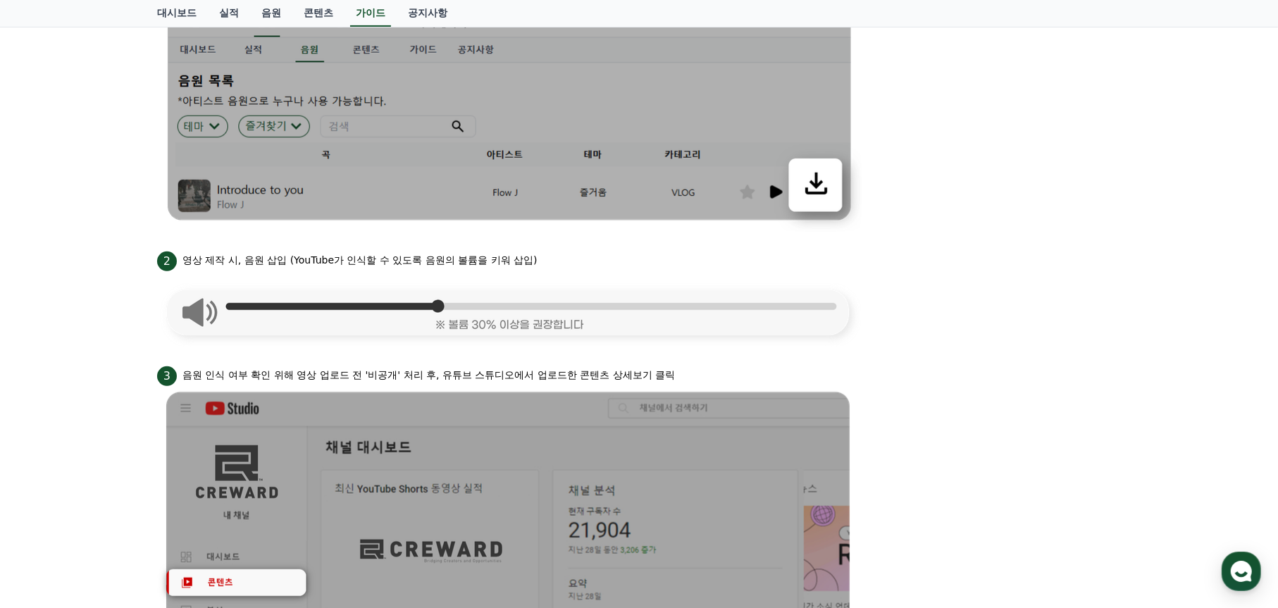
drag, startPoint x: 464, startPoint y: 371, endPoint x: 735, endPoint y: 374, distance: 271.3
click at [716, 371] on div "3 음원 인식 여부 확인 위해 영상 업로드 전 '비공개' 처리 후, 유튜브 스튜디오에서 업로드한 콘텐츠 상세보기 클릭" at bounding box center [639, 375] width 964 height 23
click at [738, 375] on div "3 음원 인식 여부 확인 위해 영상 업로드 전 '비공개' 처리 후, 유튜브 스튜디오에서 업로드한 콘텐츠 상세보기 클릭" at bounding box center [639, 375] width 964 height 23
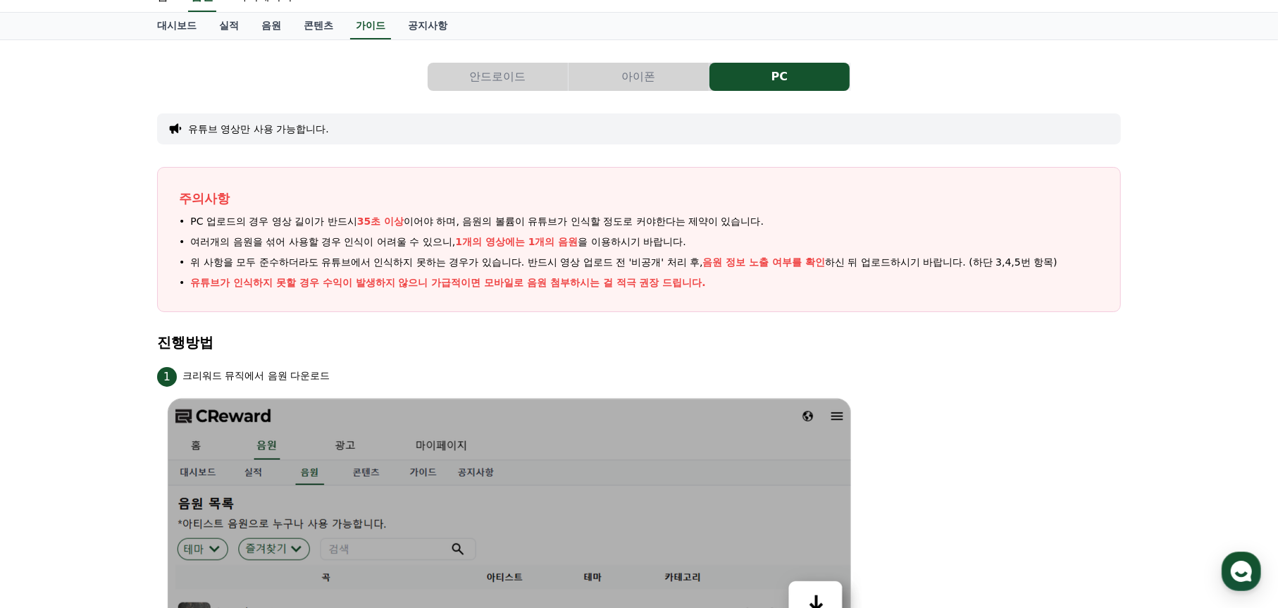
scroll to position [0, 0]
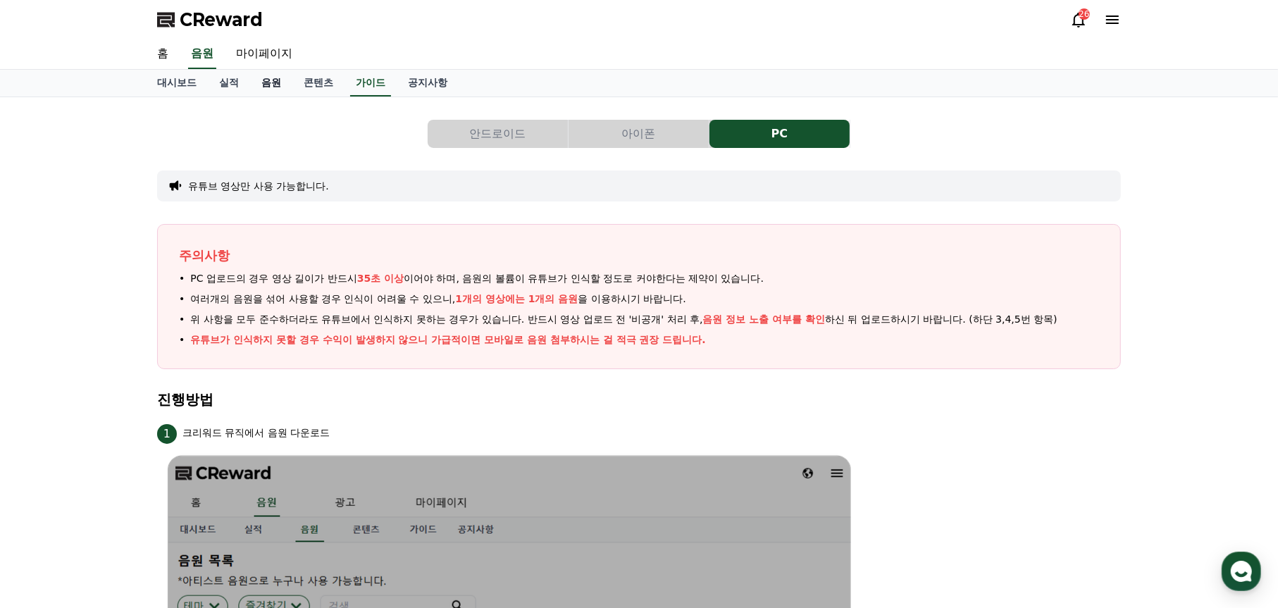
click at [278, 84] on link "음원" at bounding box center [271, 83] width 42 height 27
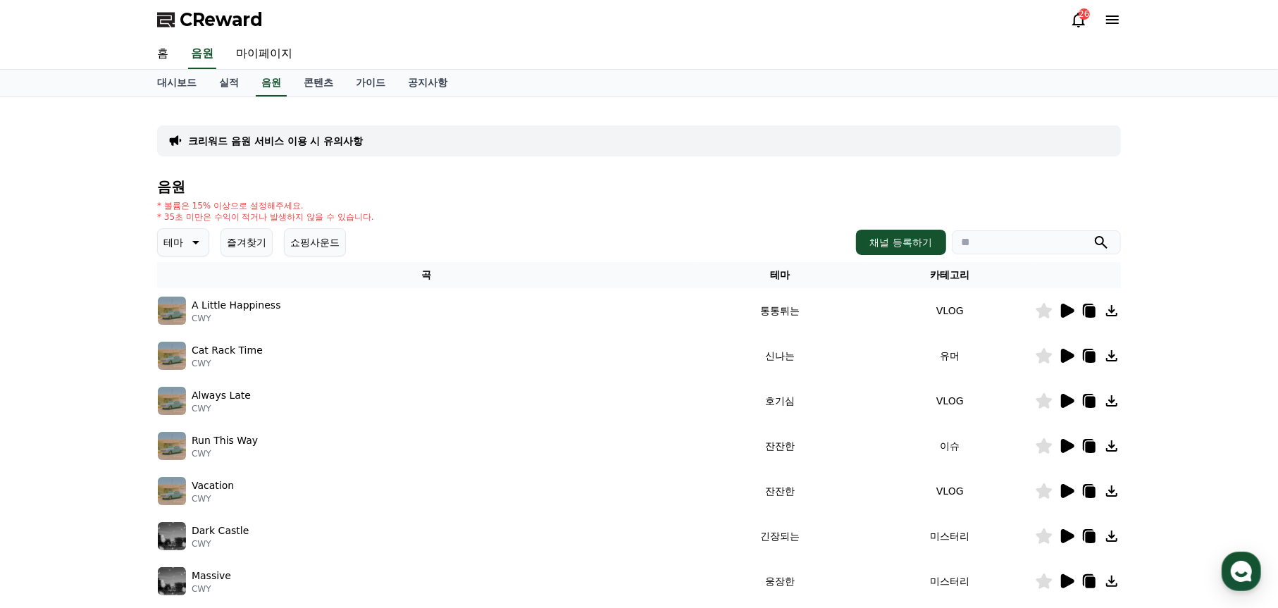
click at [190, 244] on icon at bounding box center [194, 242] width 17 height 17
click at [202, 313] on button "환상적인" at bounding box center [184, 316] width 51 height 31
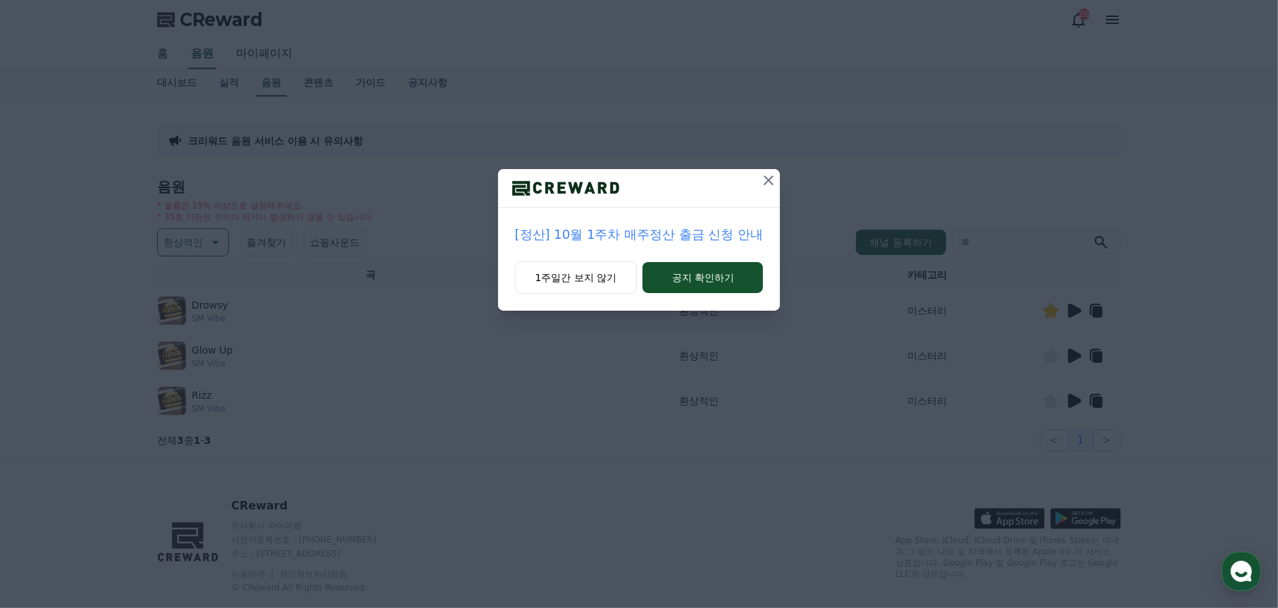
click at [768, 180] on icon at bounding box center [769, 180] width 10 height 10
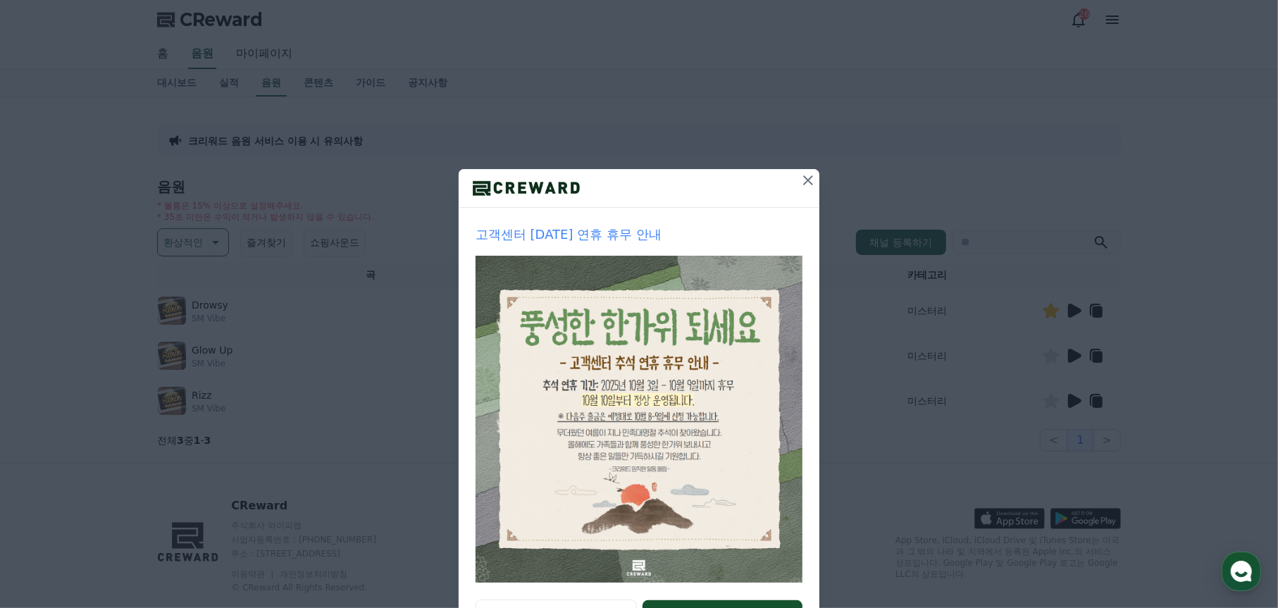
click at [805, 179] on icon at bounding box center [808, 180] width 17 height 17
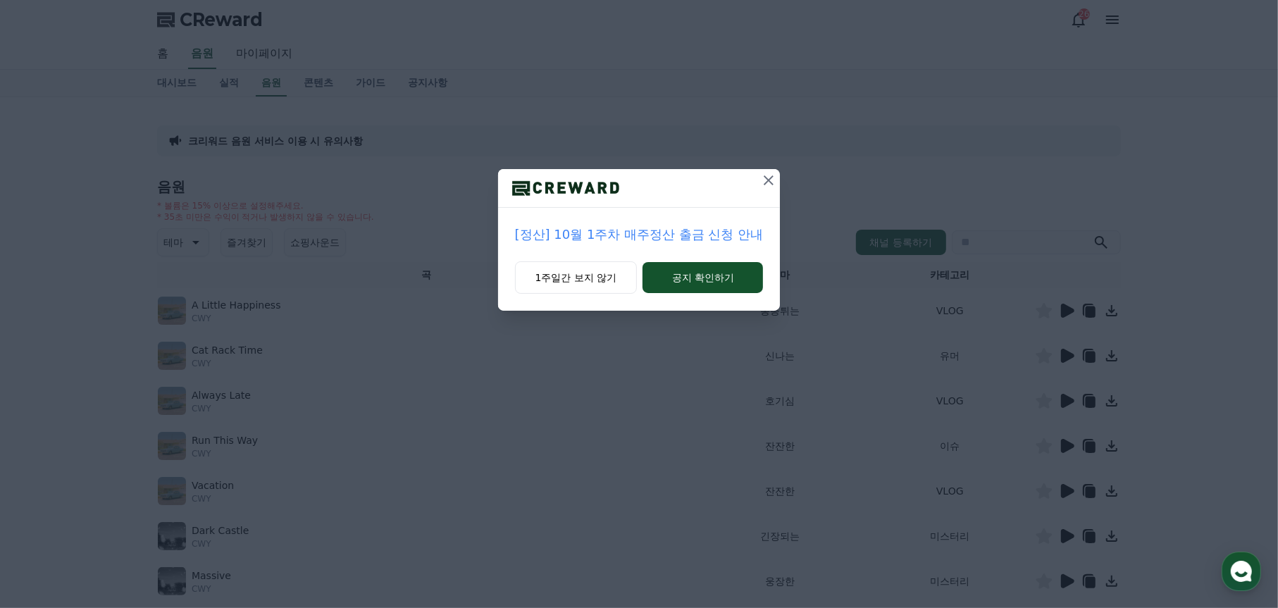
click at [767, 173] on icon at bounding box center [768, 180] width 17 height 17
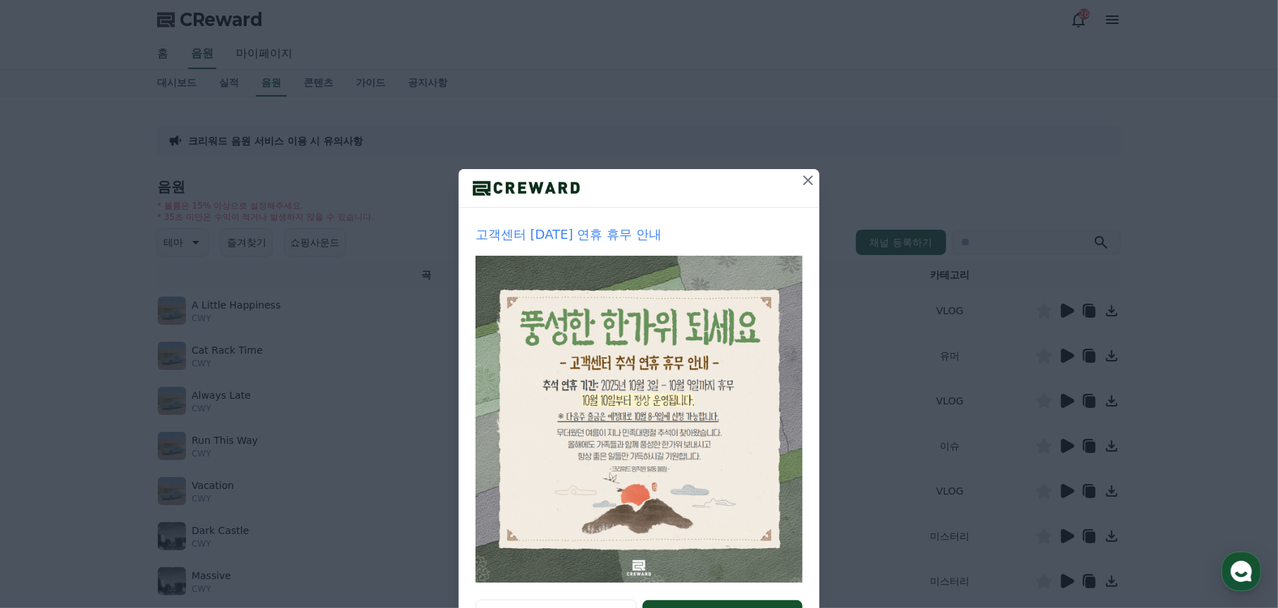
click at [803, 175] on icon at bounding box center [808, 180] width 17 height 17
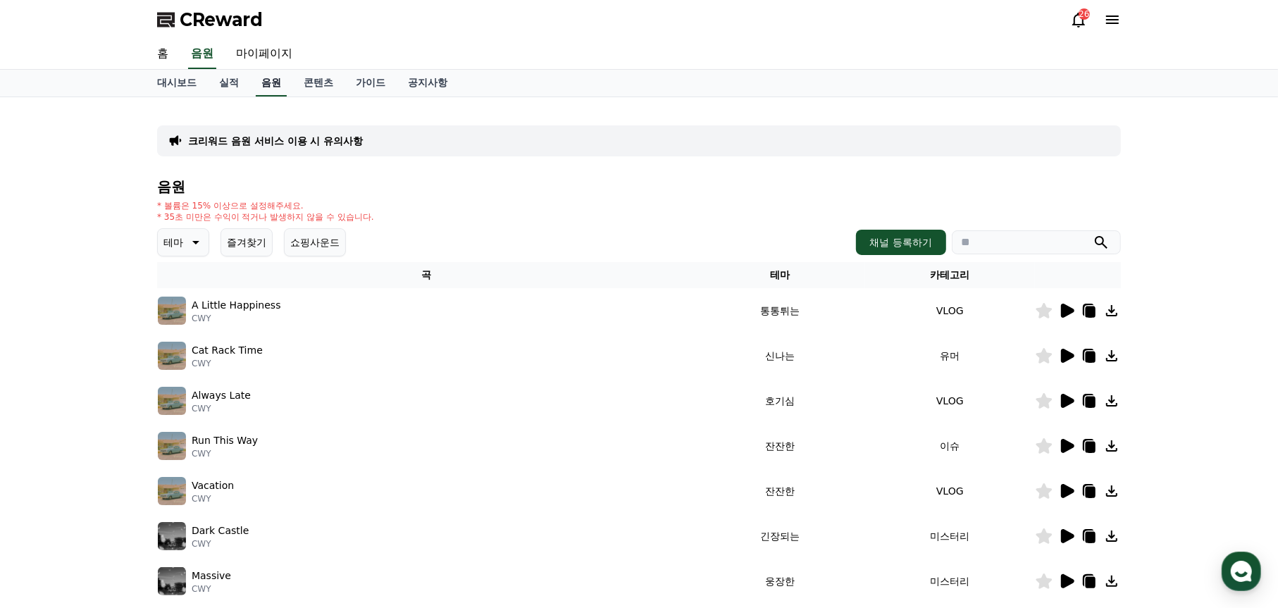
click at [262, 81] on link "음원" at bounding box center [271, 83] width 31 height 27
click at [1067, 310] on icon at bounding box center [1067, 311] width 13 height 14
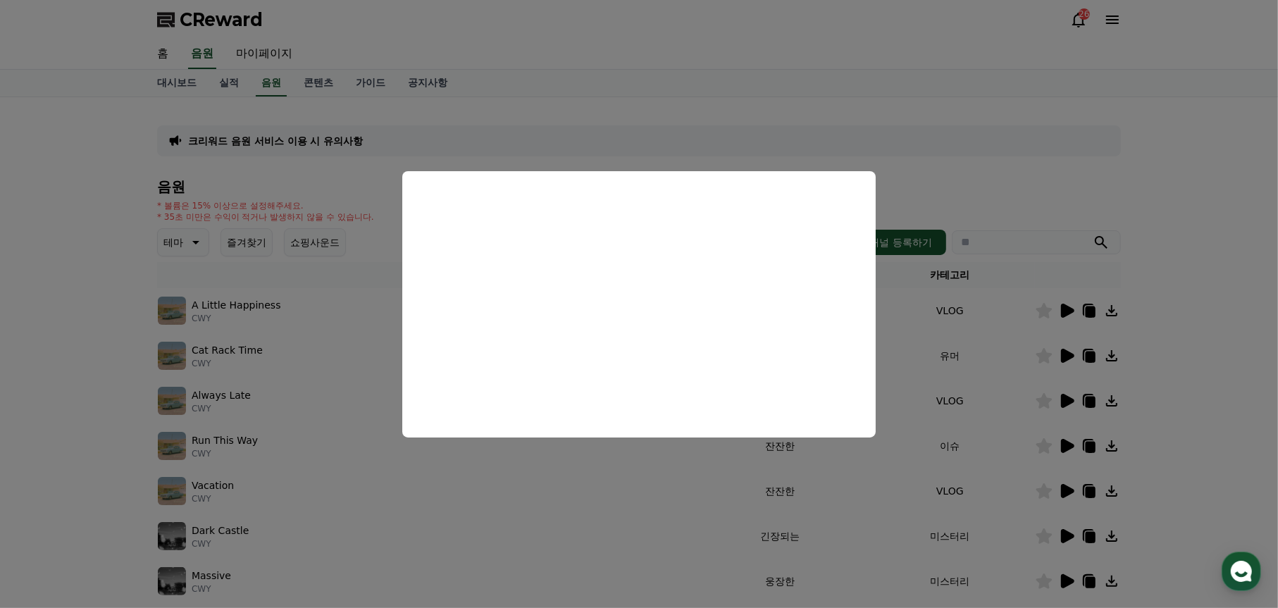
click at [1066, 402] on button "close modal" at bounding box center [639, 304] width 1278 height 608
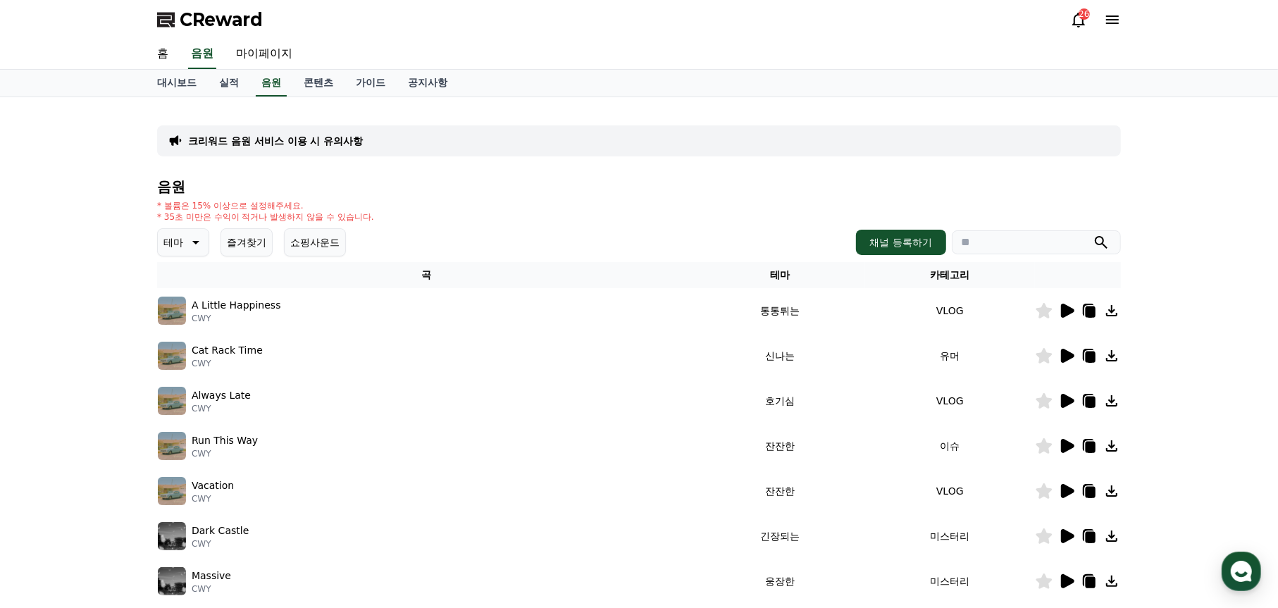
click at [1070, 398] on icon at bounding box center [1067, 401] width 13 height 14
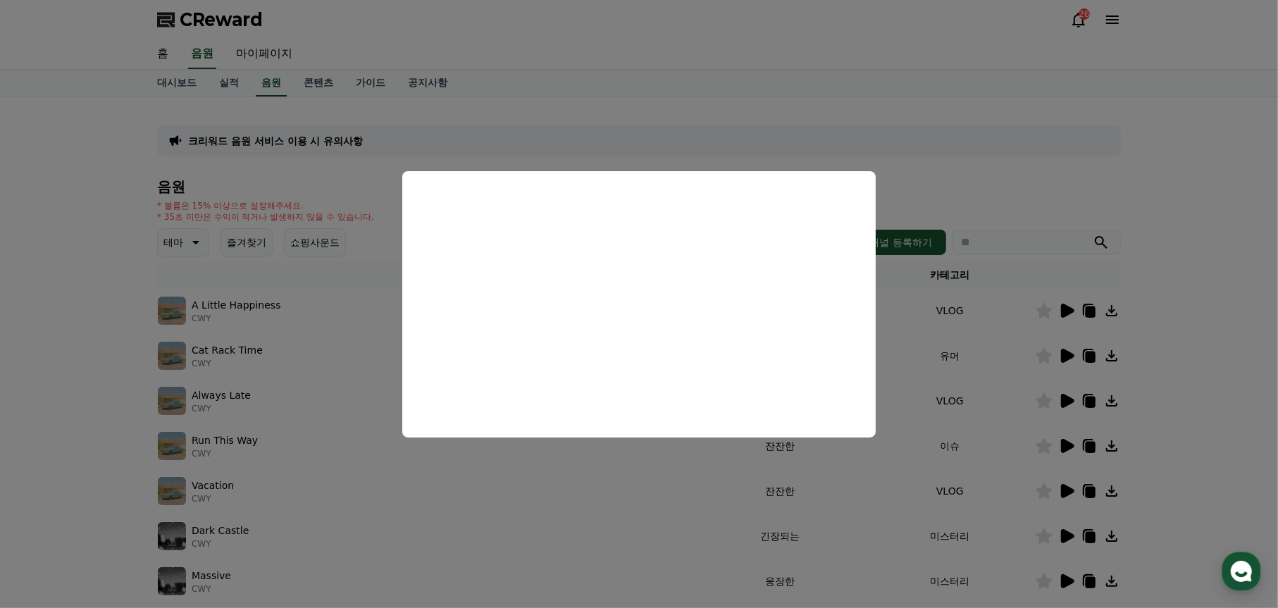
click at [1067, 486] on button "close modal" at bounding box center [639, 304] width 1278 height 608
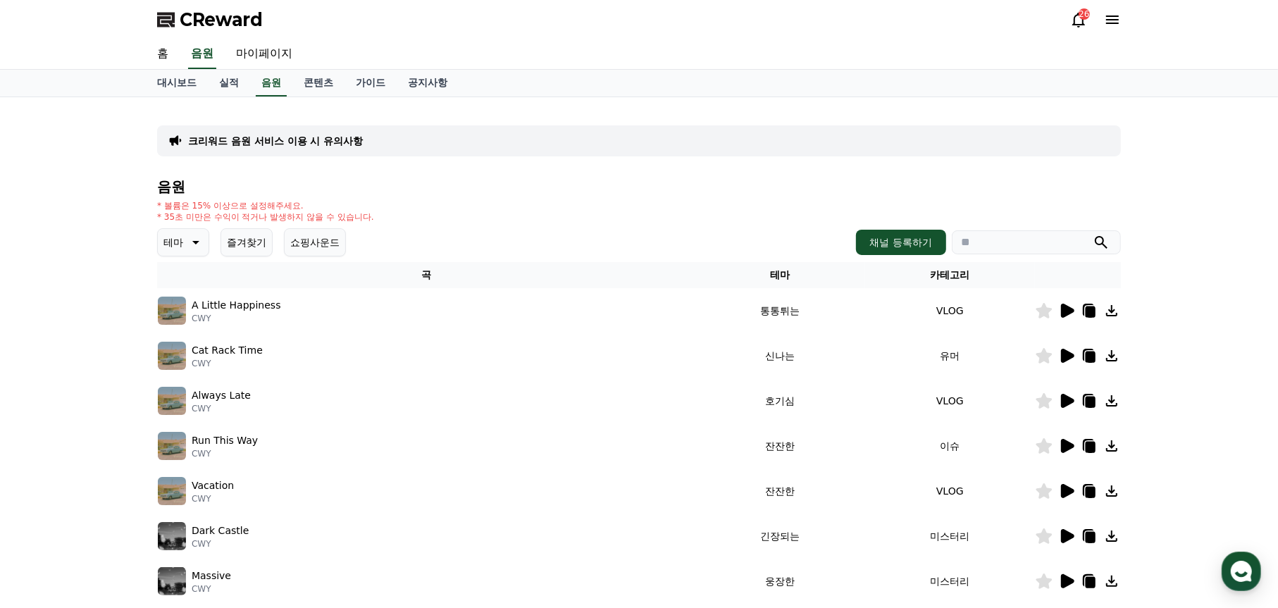
click at [1067, 486] on icon at bounding box center [1067, 491] width 13 height 14
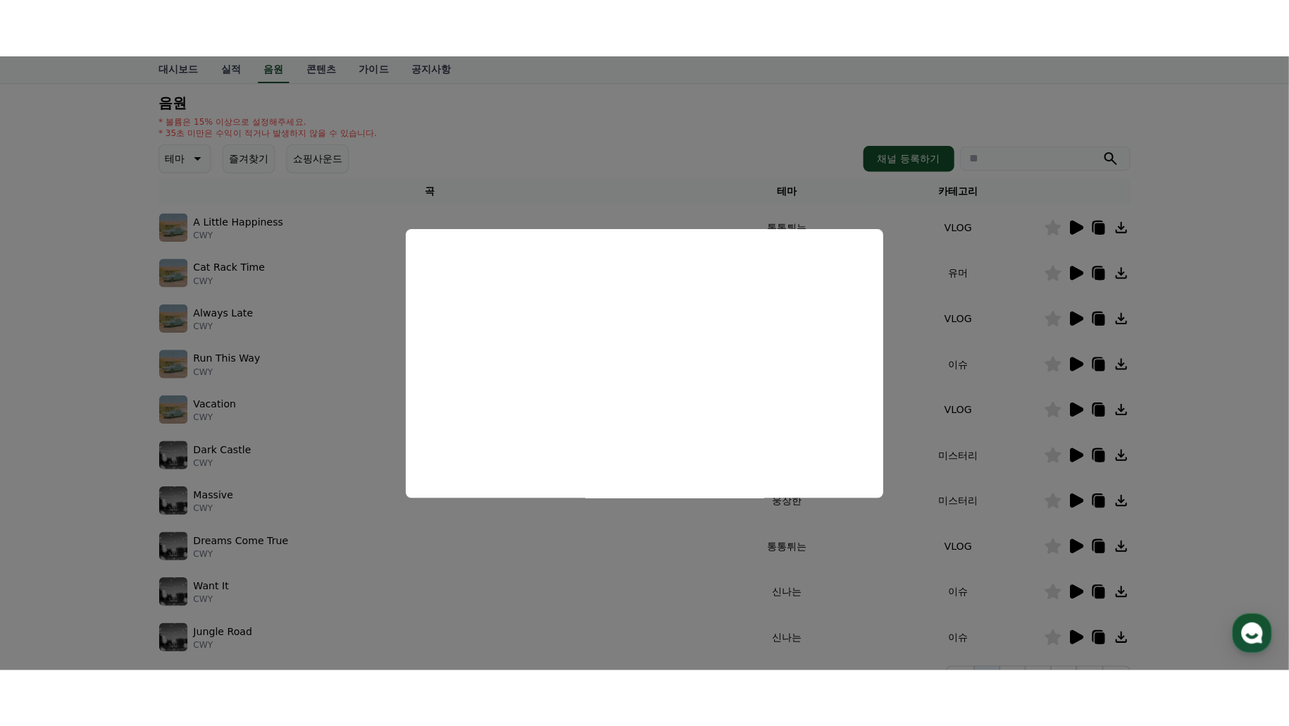
scroll to position [211, 0]
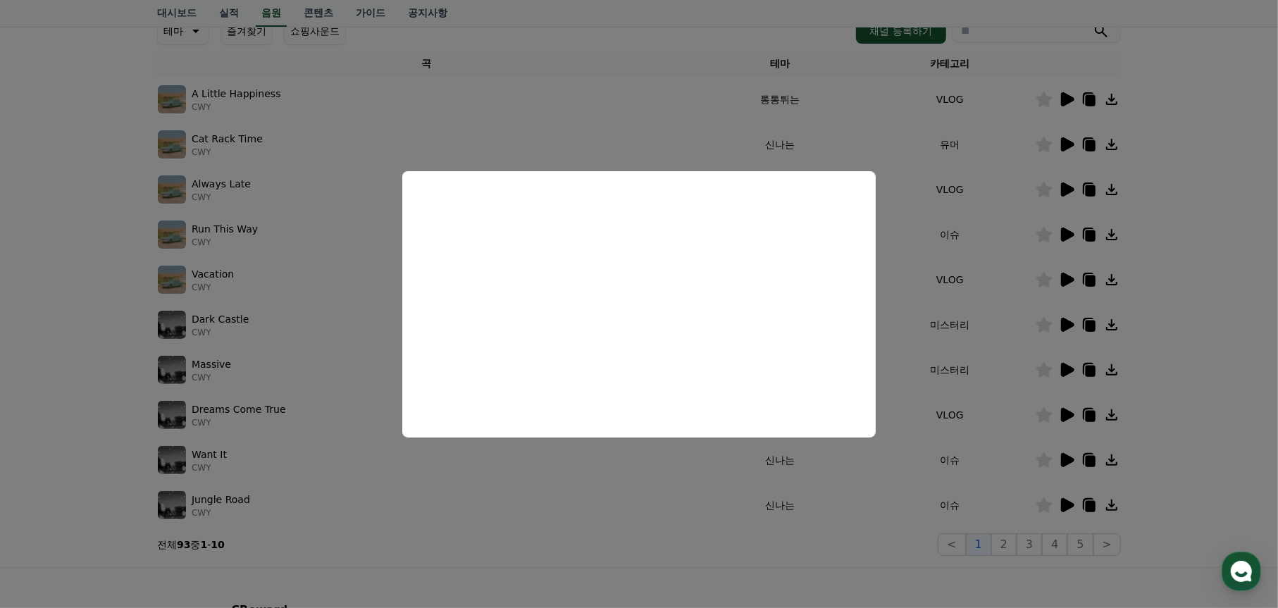
click at [1011, 538] on button "close modal" at bounding box center [639, 304] width 1278 height 608
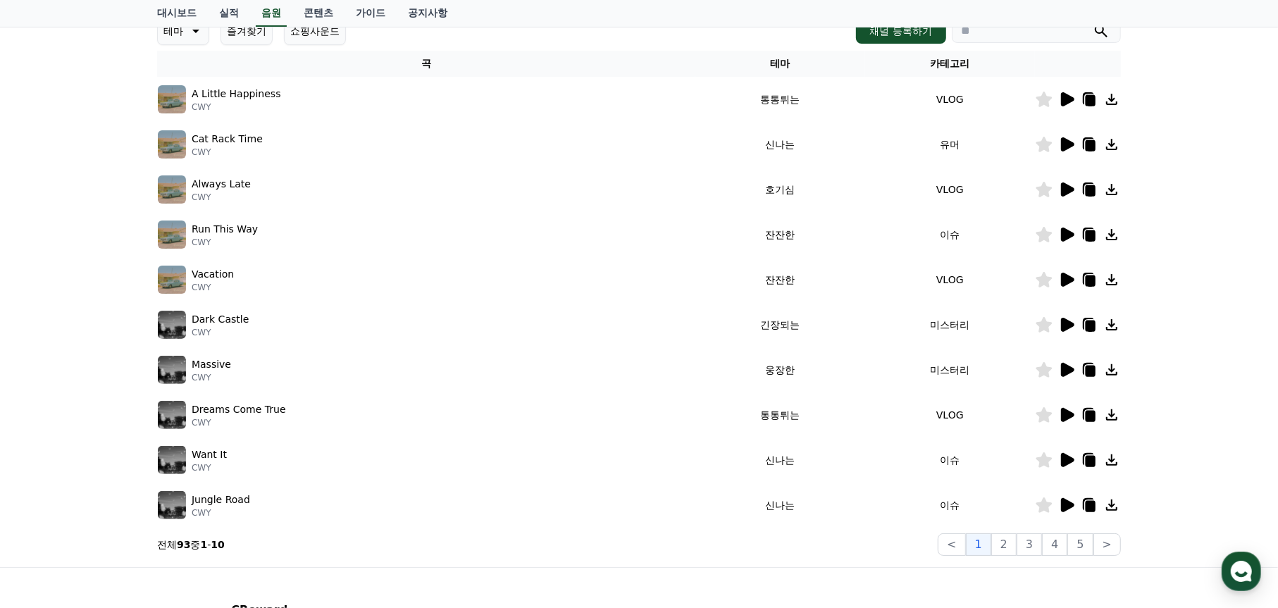
click at [1070, 94] on icon at bounding box center [1066, 99] width 17 height 17
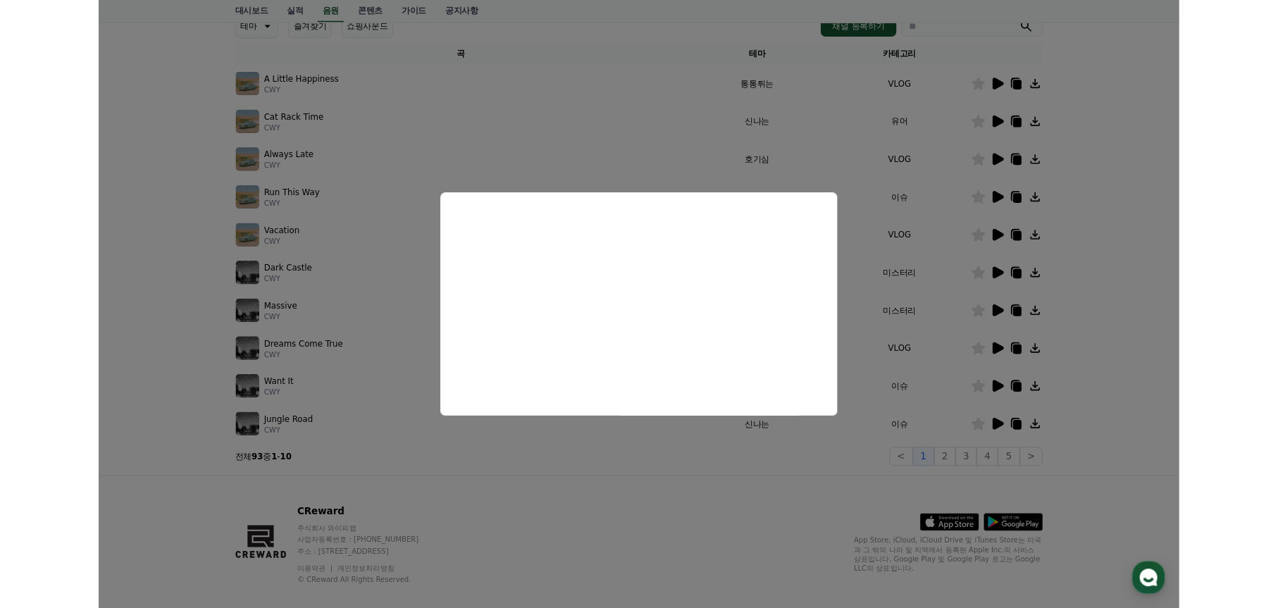
scroll to position [0, 0]
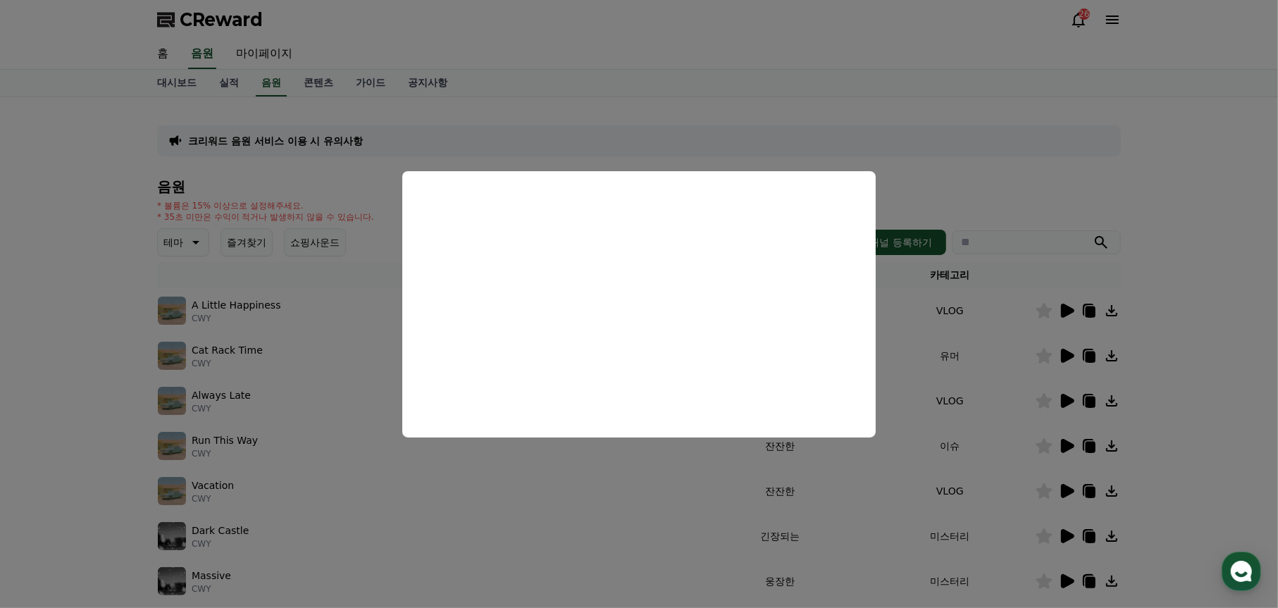
click at [1108, 309] on button "close modal" at bounding box center [639, 304] width 1278 height 608
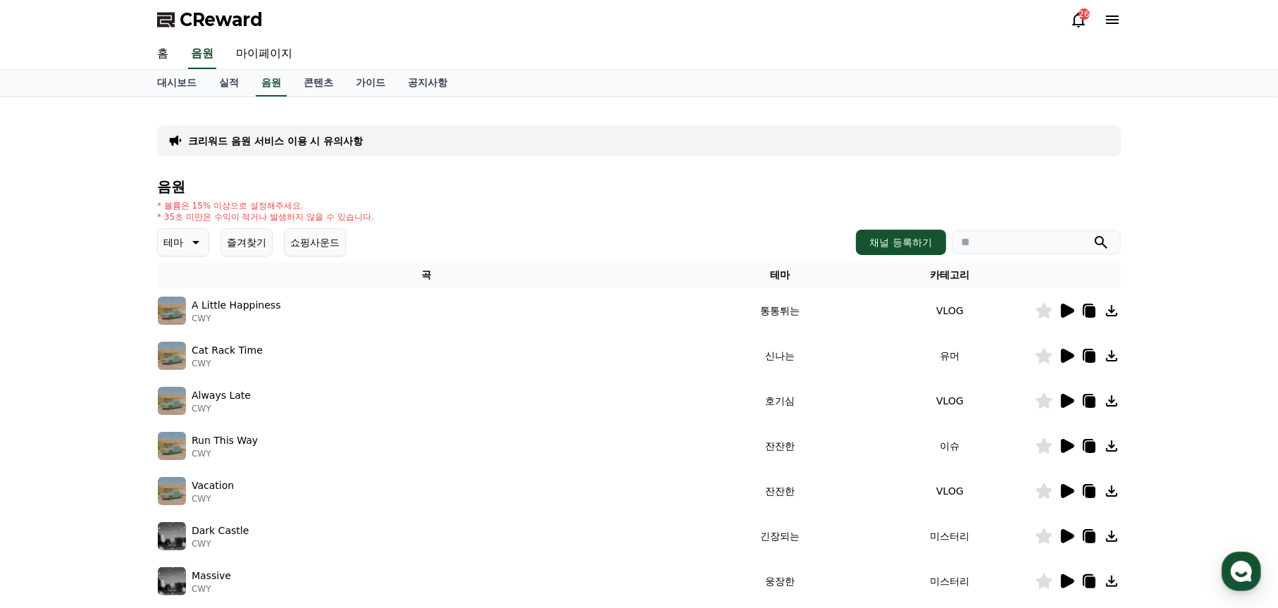
click at [1114, 309] on icon at bounding box center [1111, 310] width 11 height 11
